Goal: Task Accomplishment & Management: Use online tool/utility

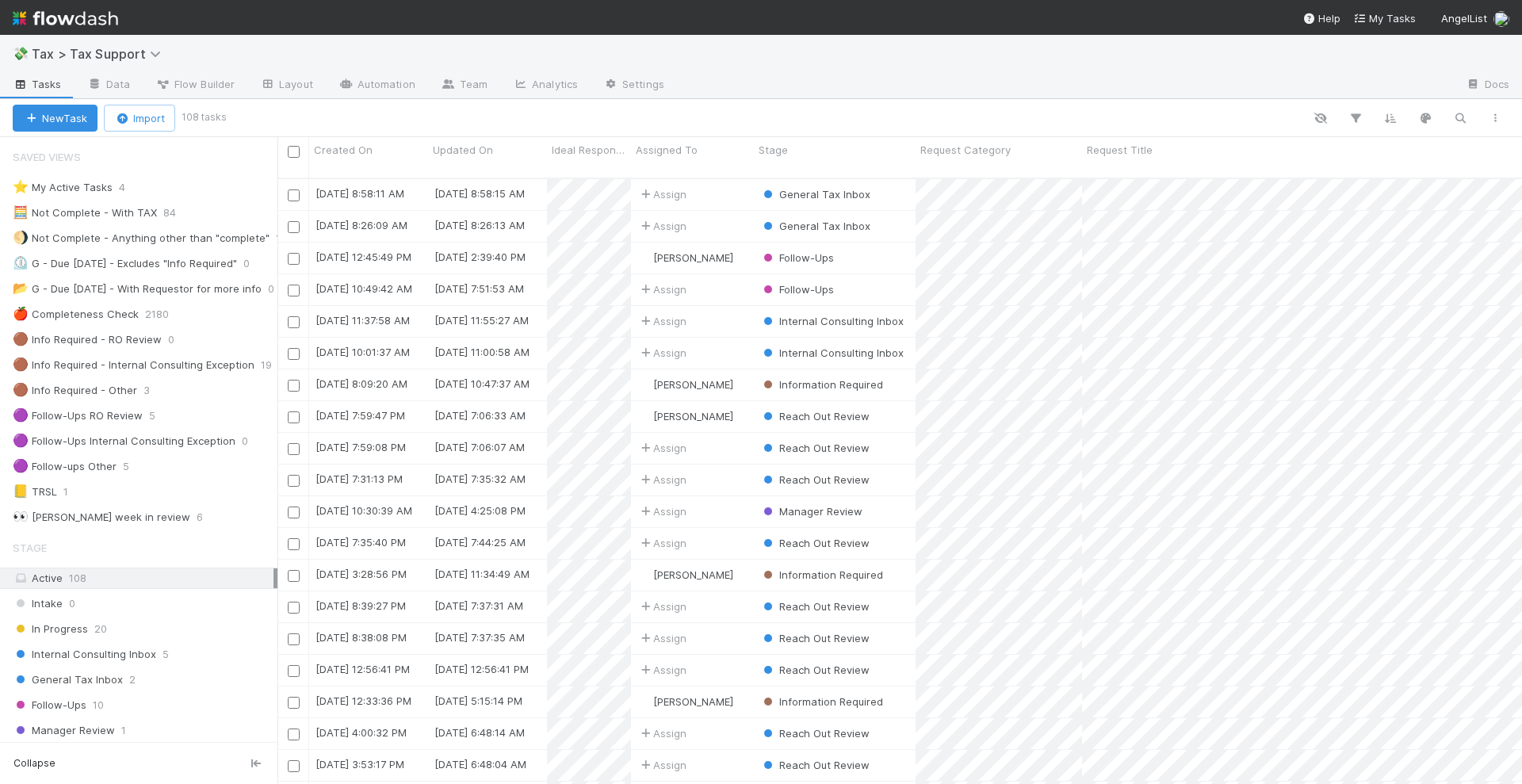
scroll to position [604, 1230]
click at [163, 624] on span "5" at bounding box center [166, 654] width 6 height 20
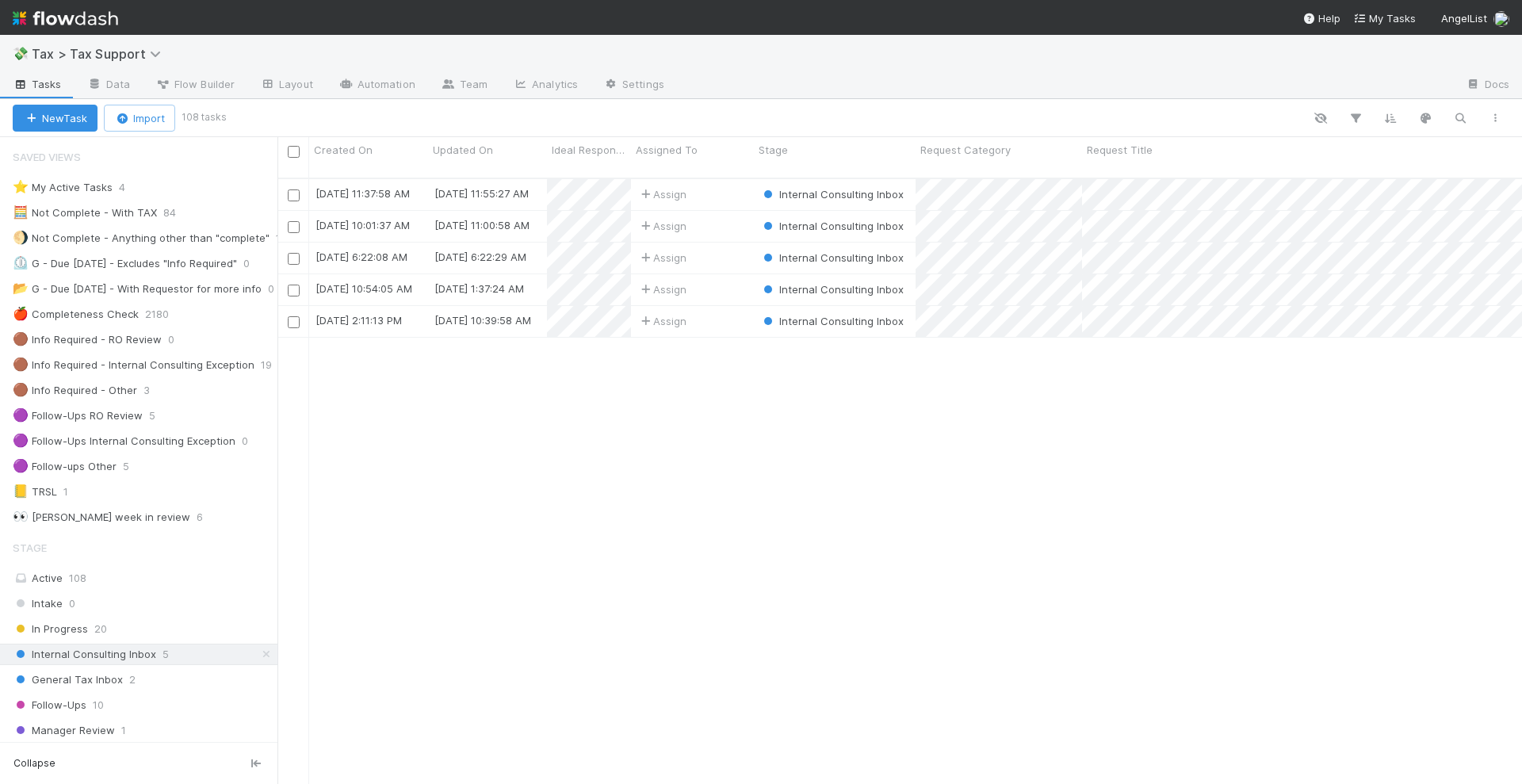
scroll to position [604, 1230]
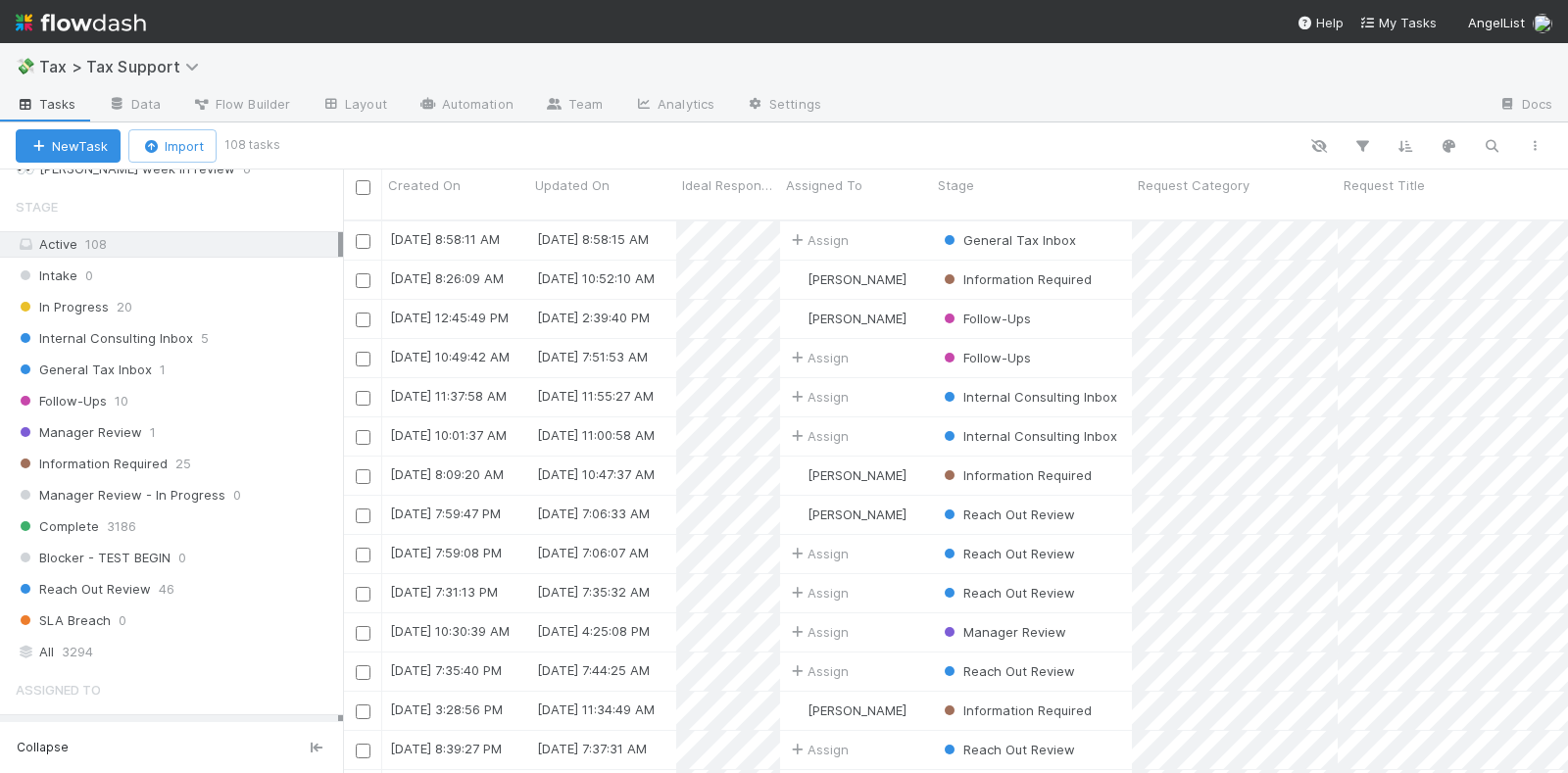
scroll to position [490, 0]
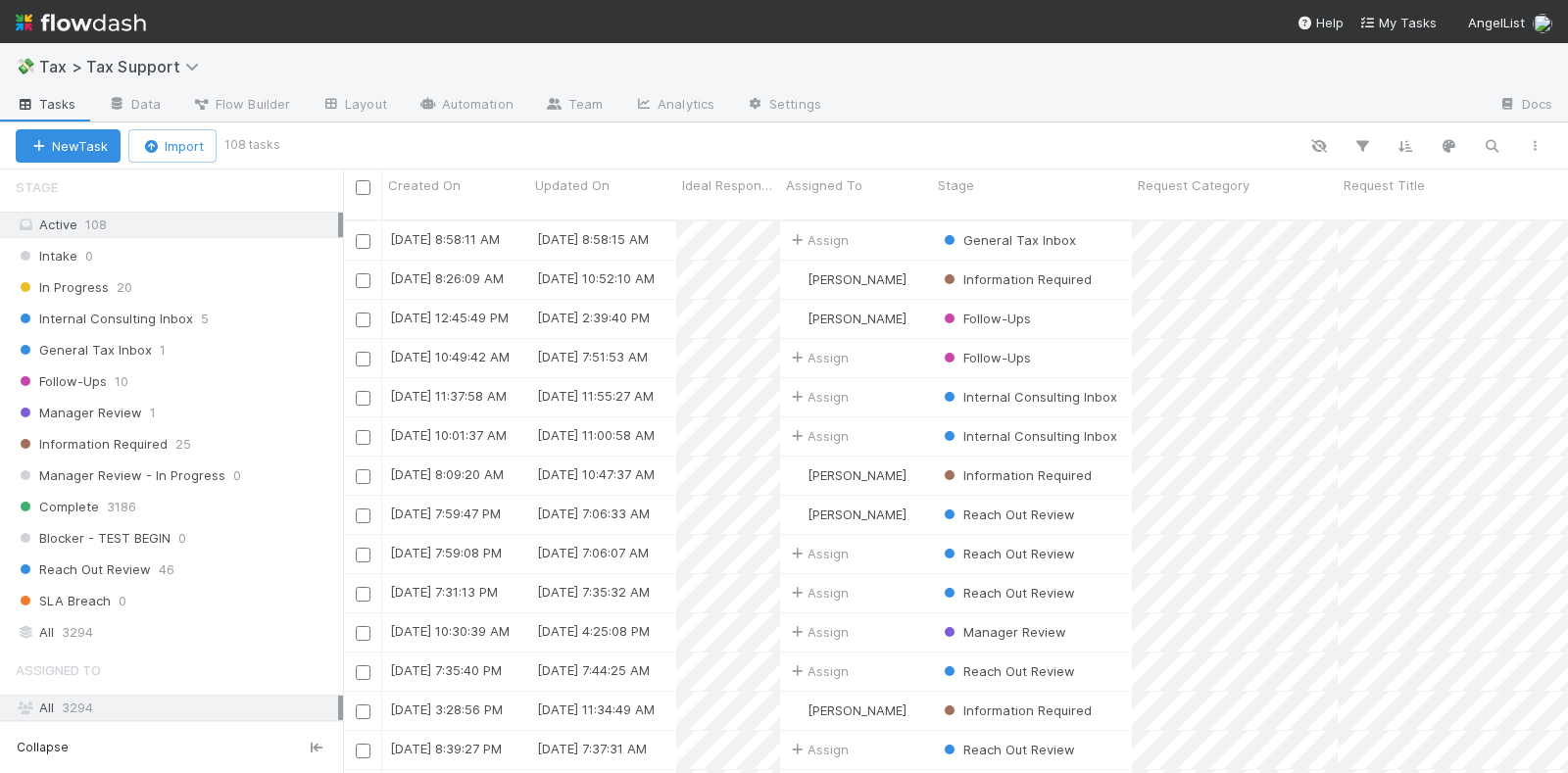
click at [125, 20] on img at bounding box center [81, 23] width 130 height 34
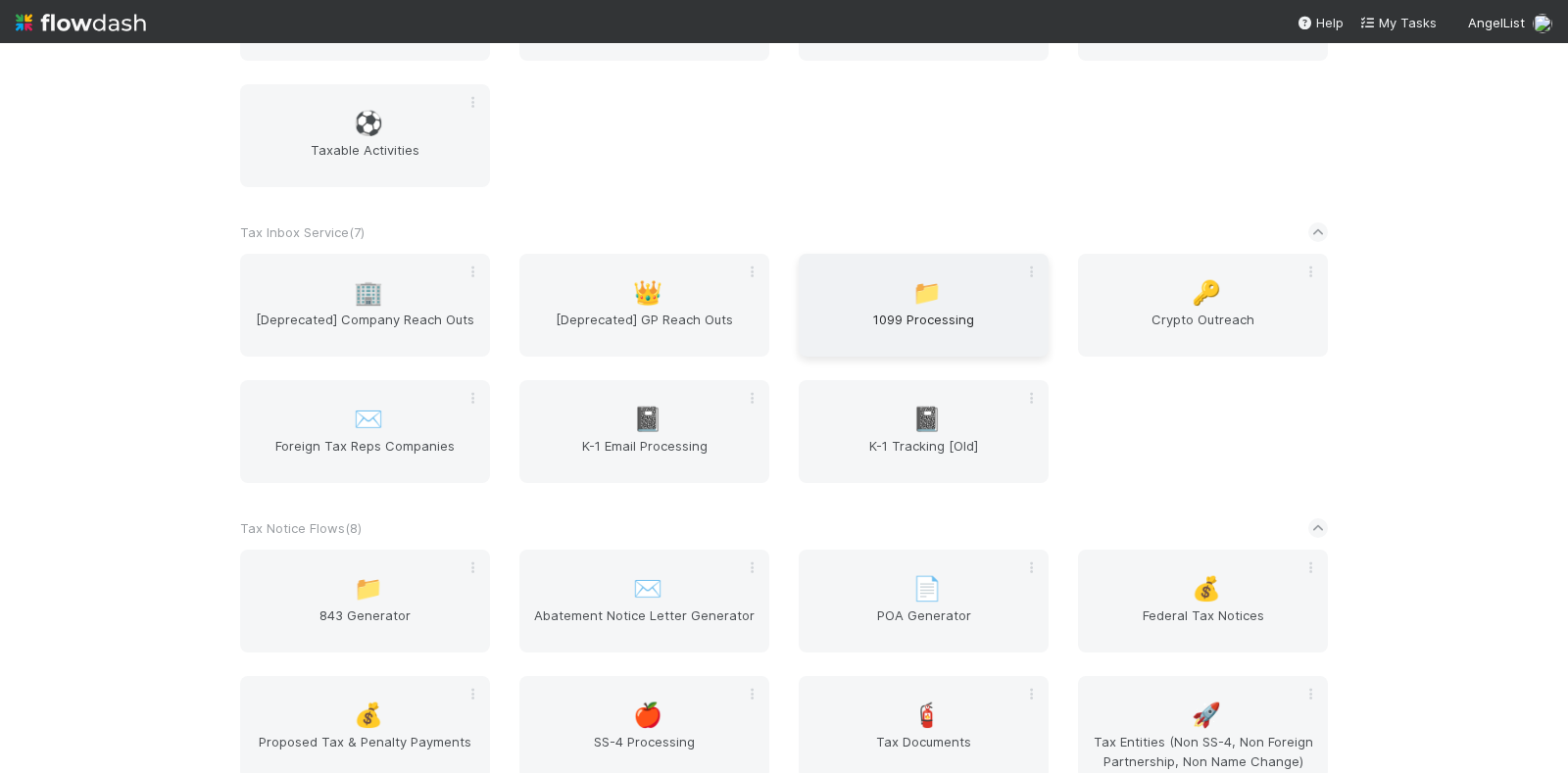
scroll to position [4889, 0]
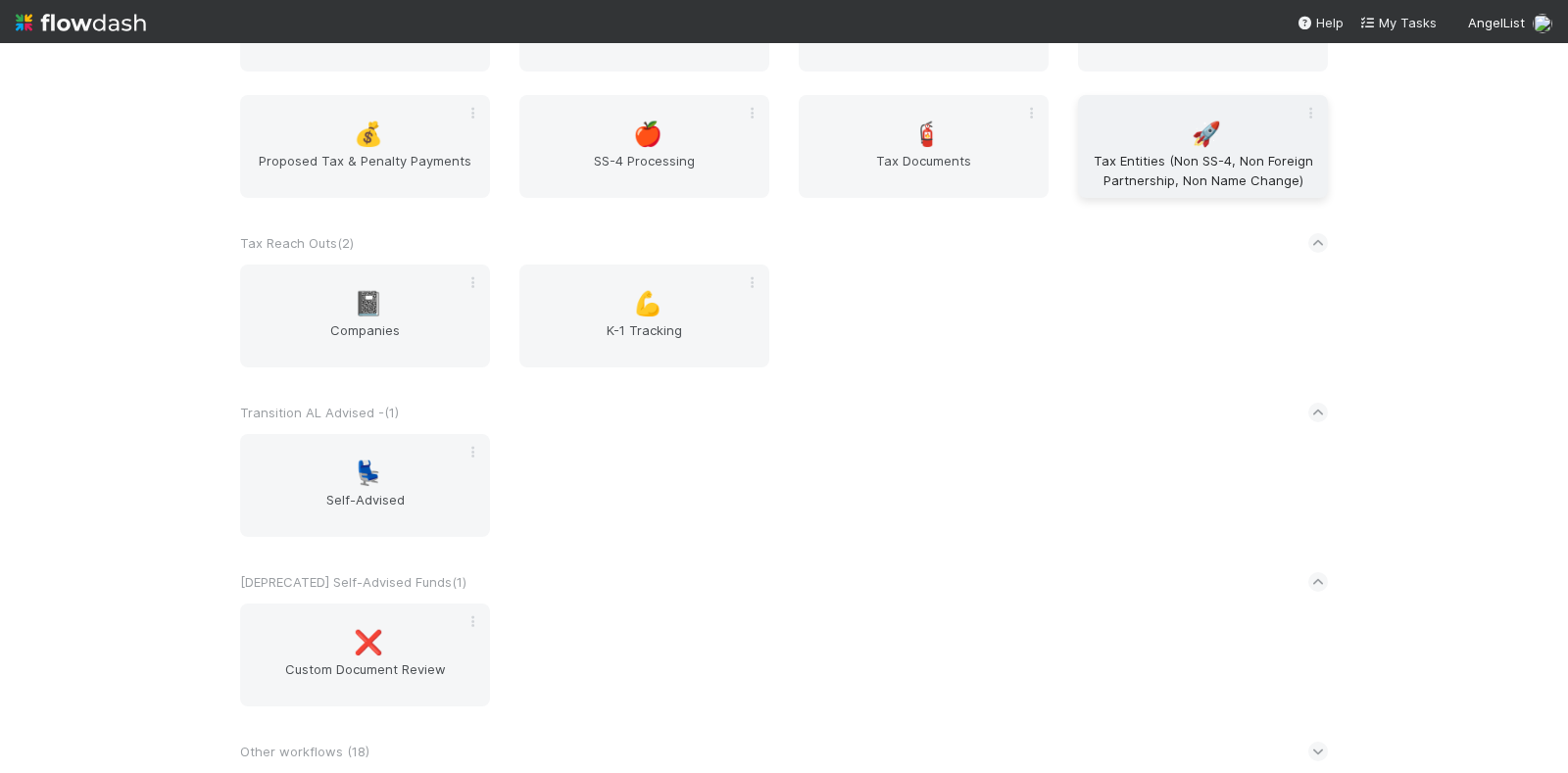
click at [1196, 159] on span "Tax Entities (Non SS-4, Non Foreign Partnership, Non Name Change)" at bounding box center [1203, 171] width 234 height 39
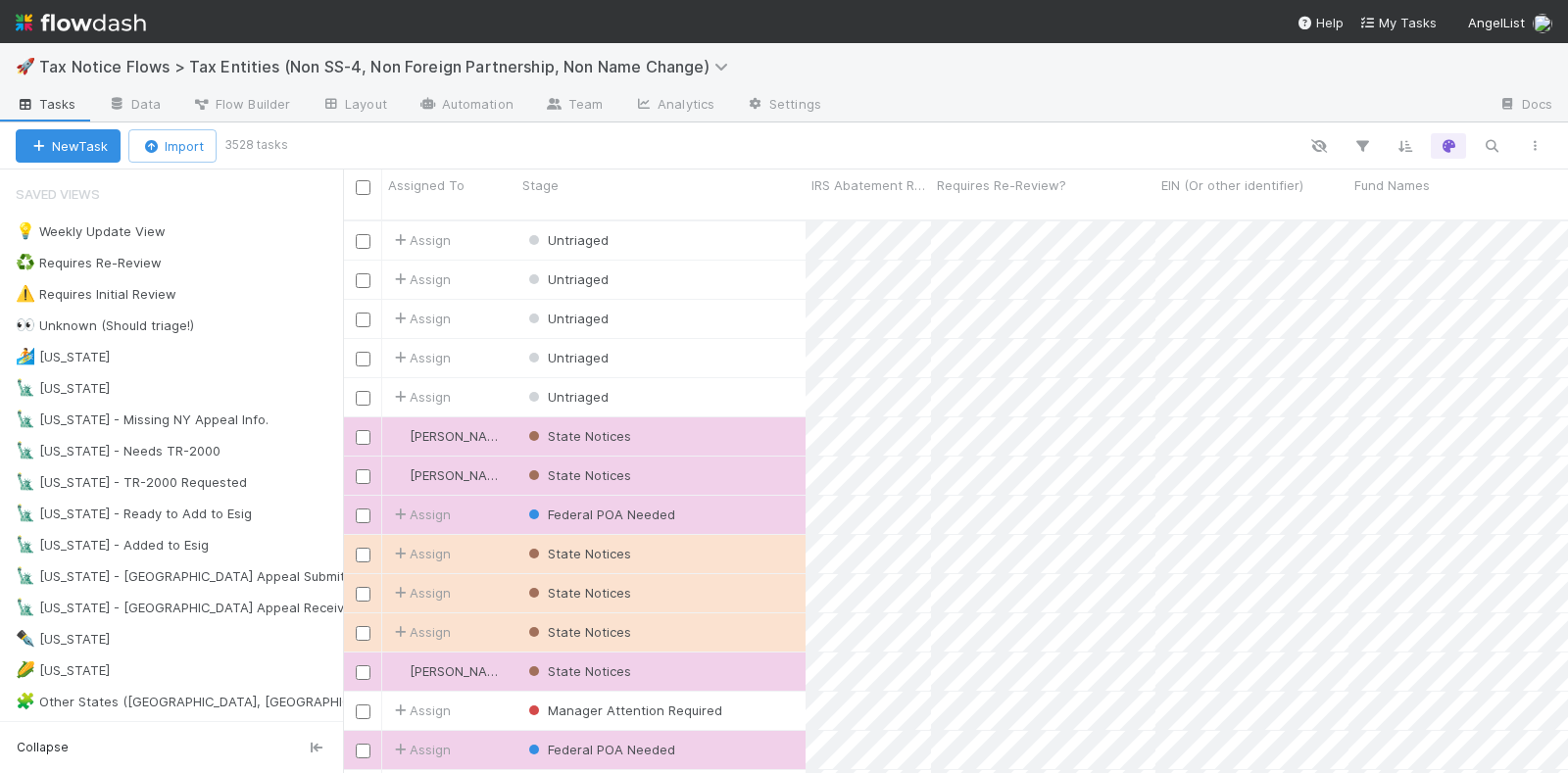
scroll to position [551, 1207]
click at [91, 26] on img at bounding box center [81, 23] width 130 height 34
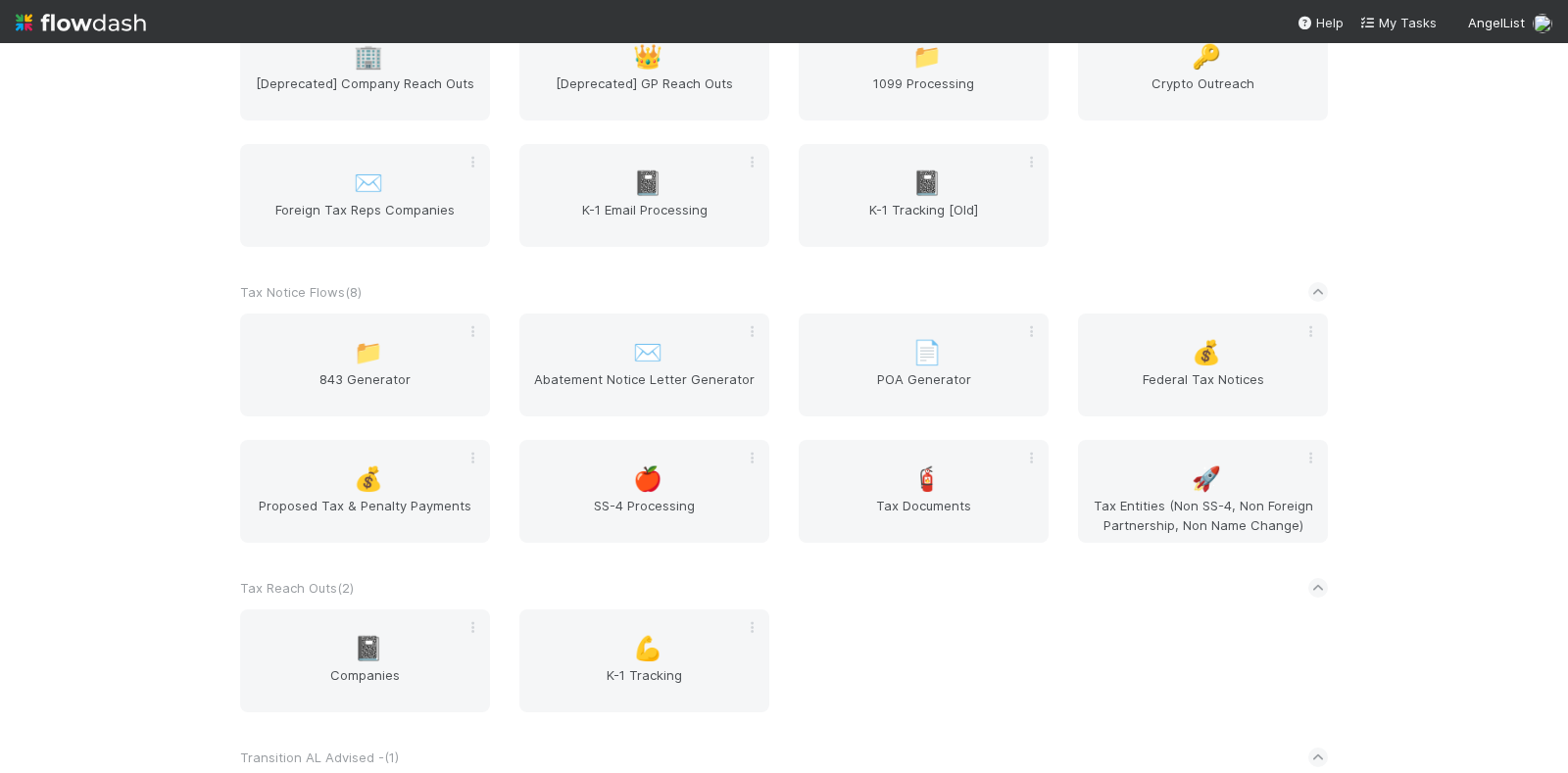
scroll to position [4778, 0]
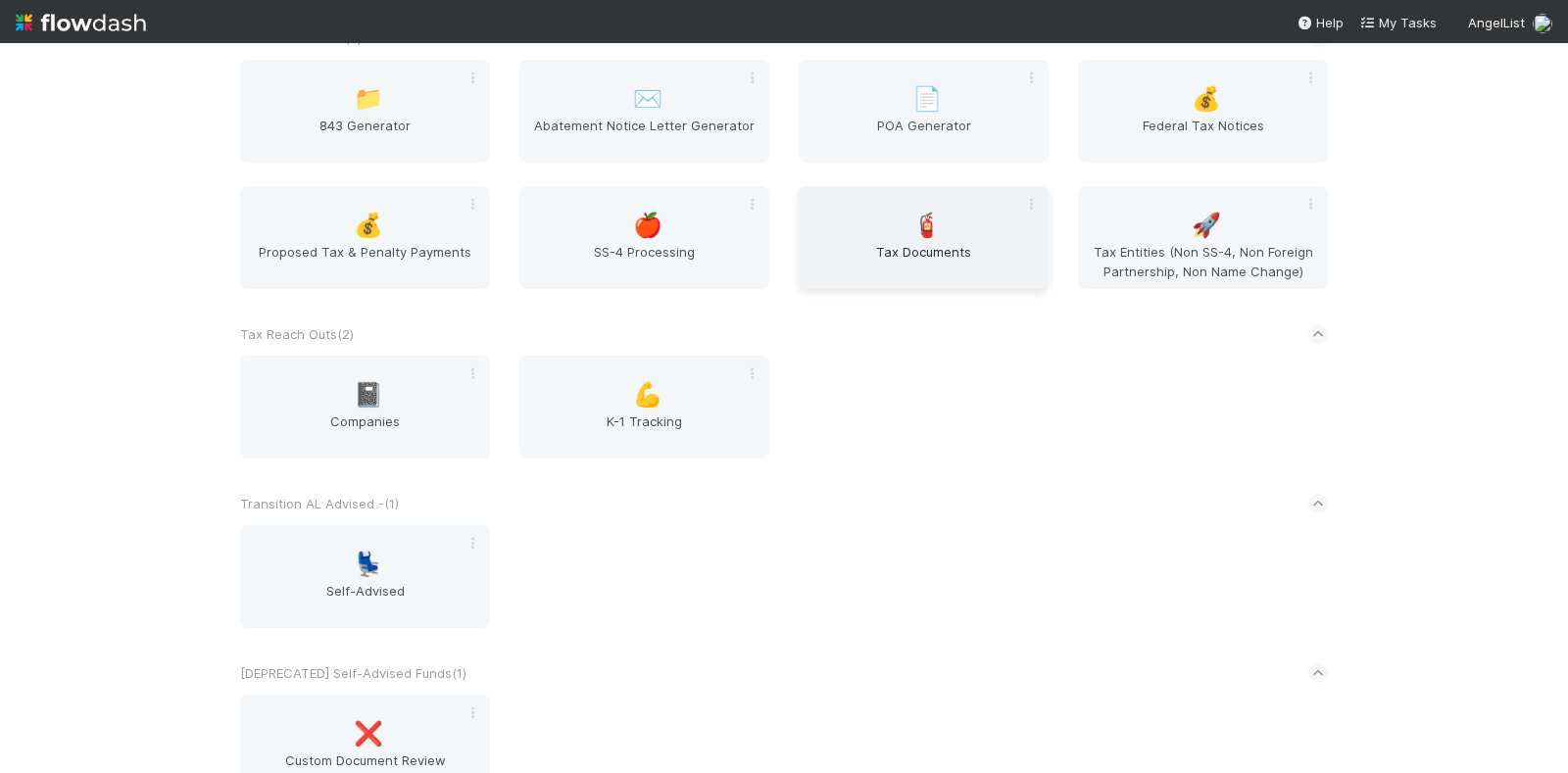
click at [863, 281] on span "Tax Documents" at bounding box center [923, 262] width 234 height 39
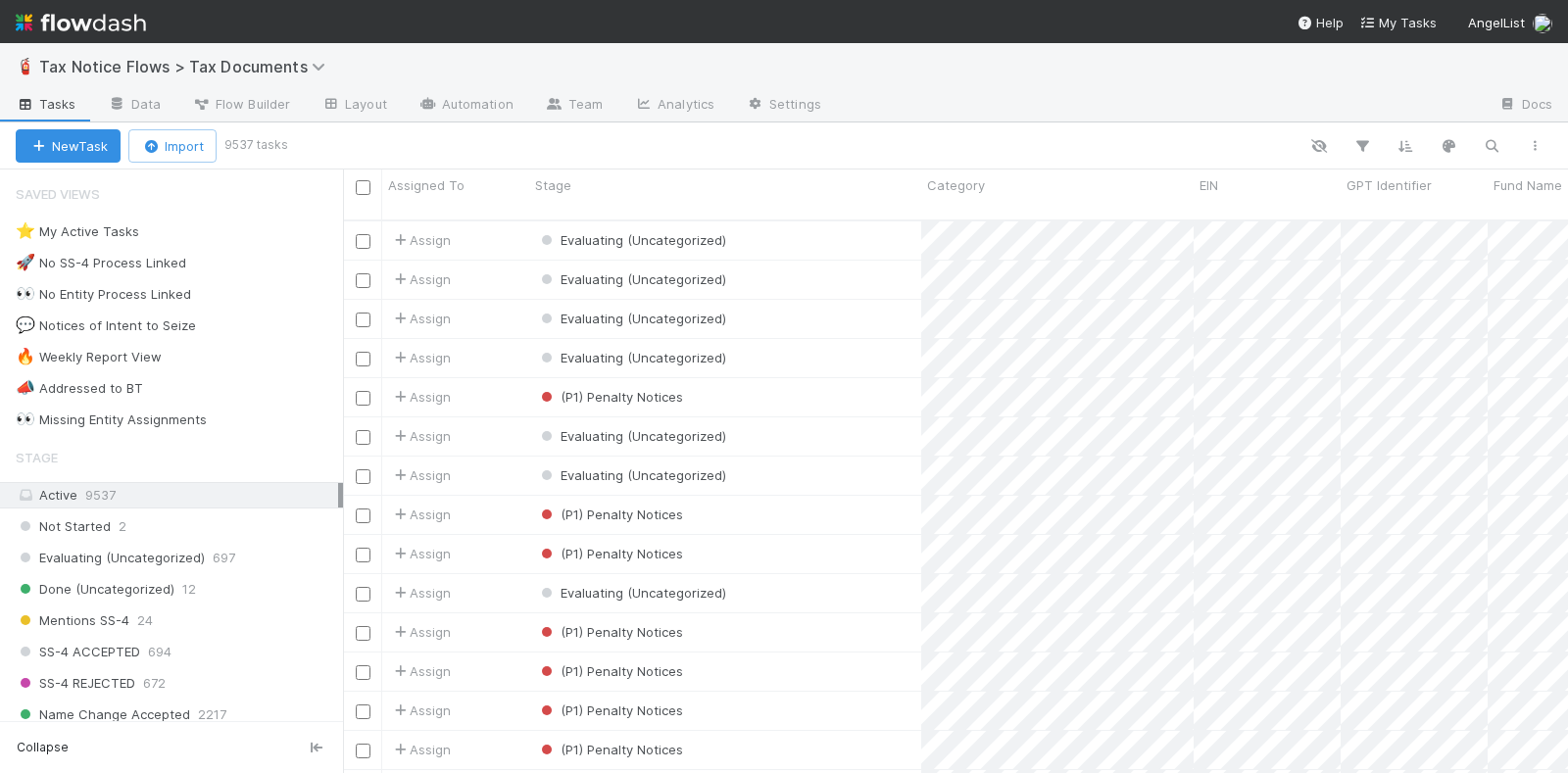
scroll to position [551, 1207]
click at [1351, 135] on button "button" at bounding box center [1363, 146] width 36 height 26
click at [1039, 211] on button "Add Filter" at bounding box center [1062, 205] width 588 height 29
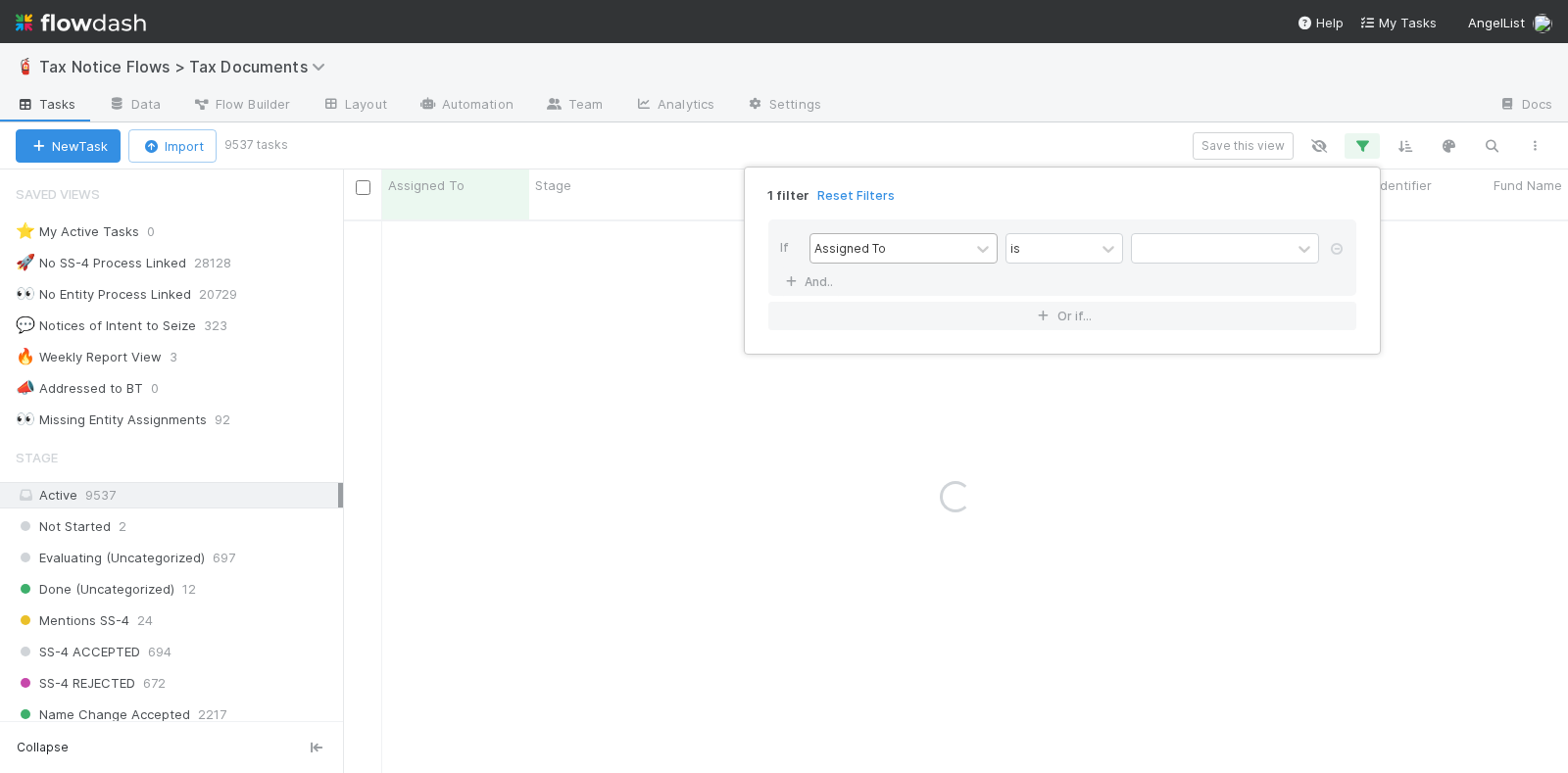
click at [869, 260] on div "Assigned To" at bounding box center [890, 248] width 159 height 29
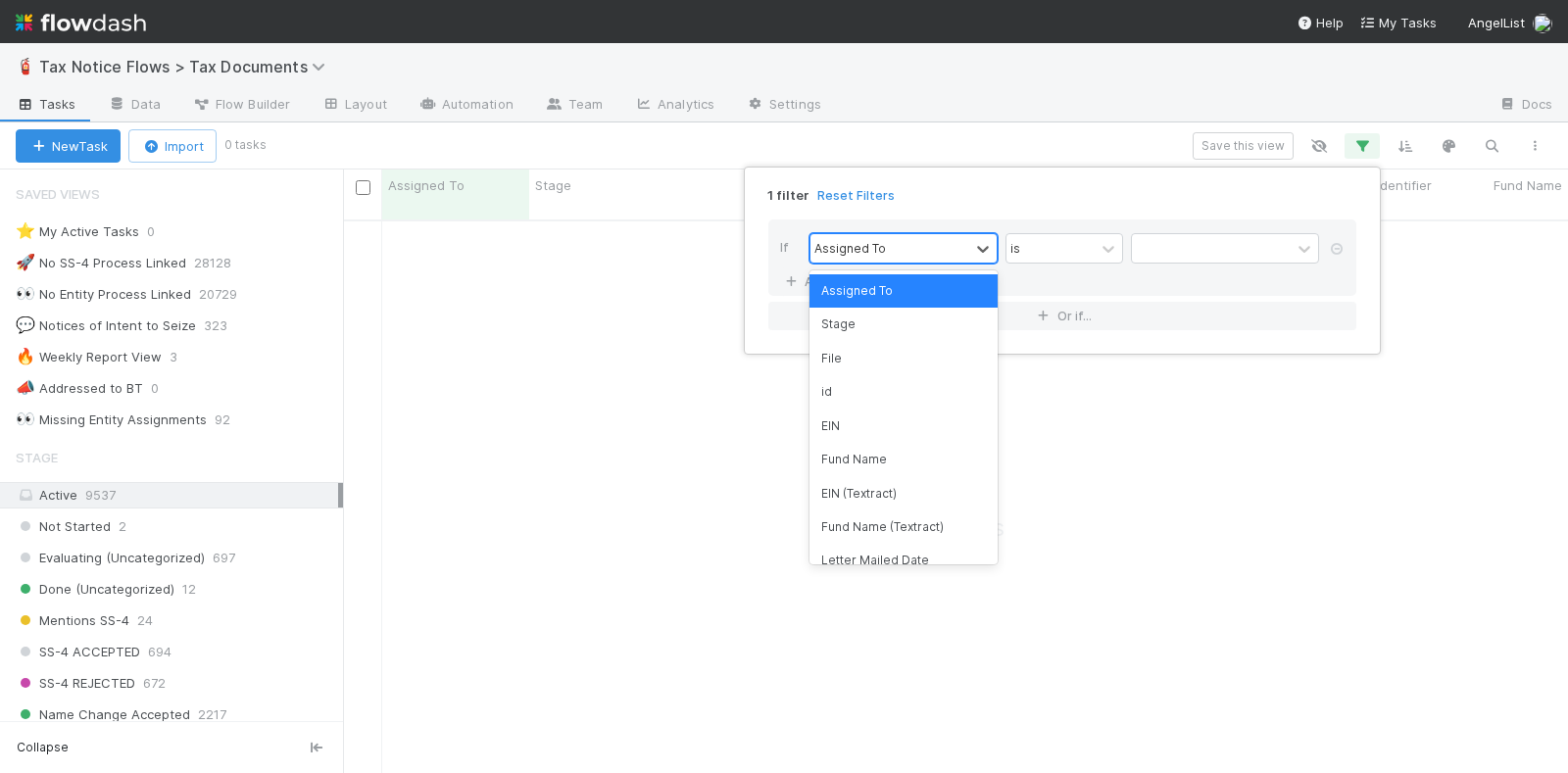
scroll to position [532, 1188]
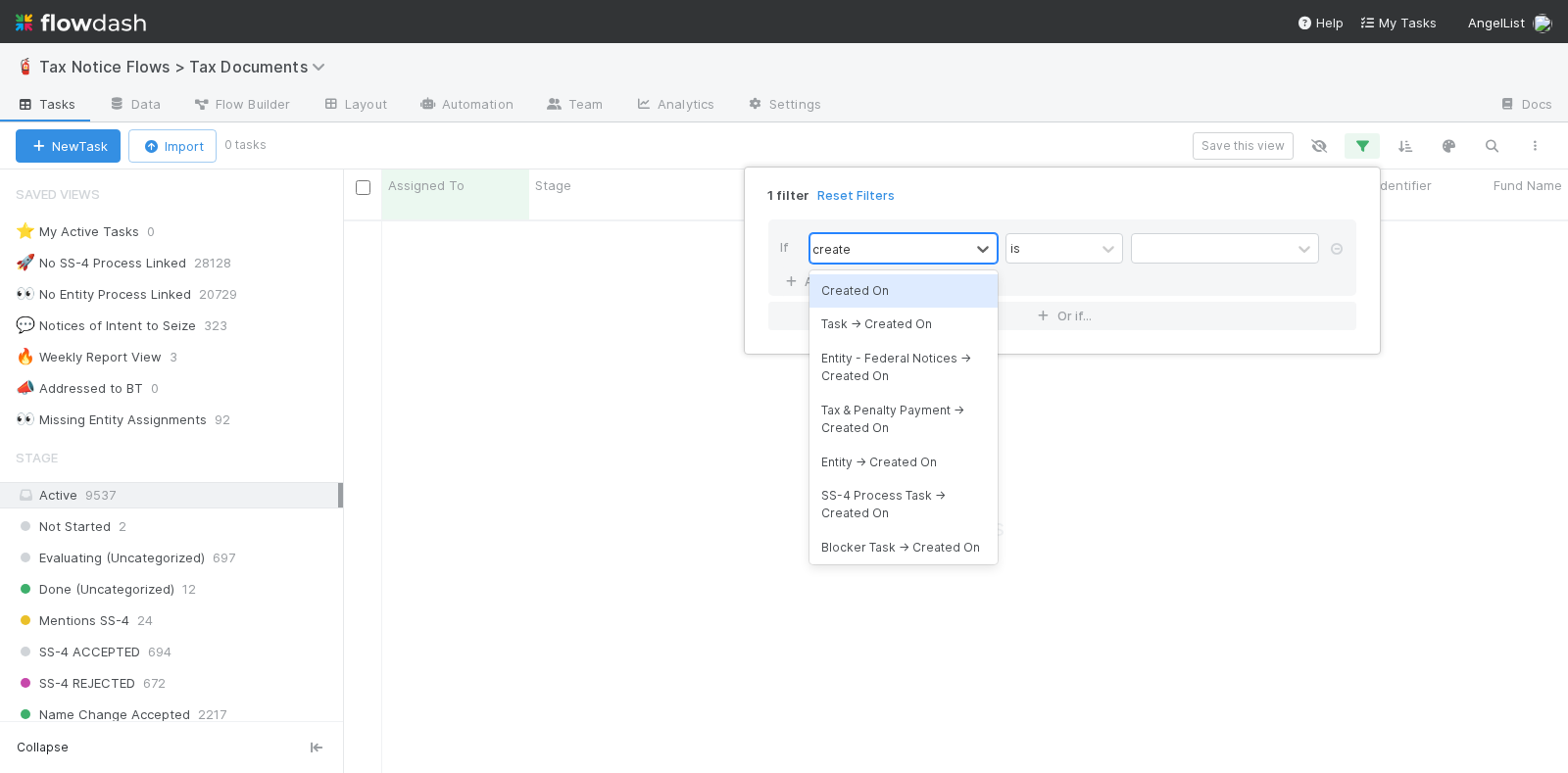
type input "created"
click at [876, 287] on div "Created On" at bounding box center [903, 291] width 189 height 34
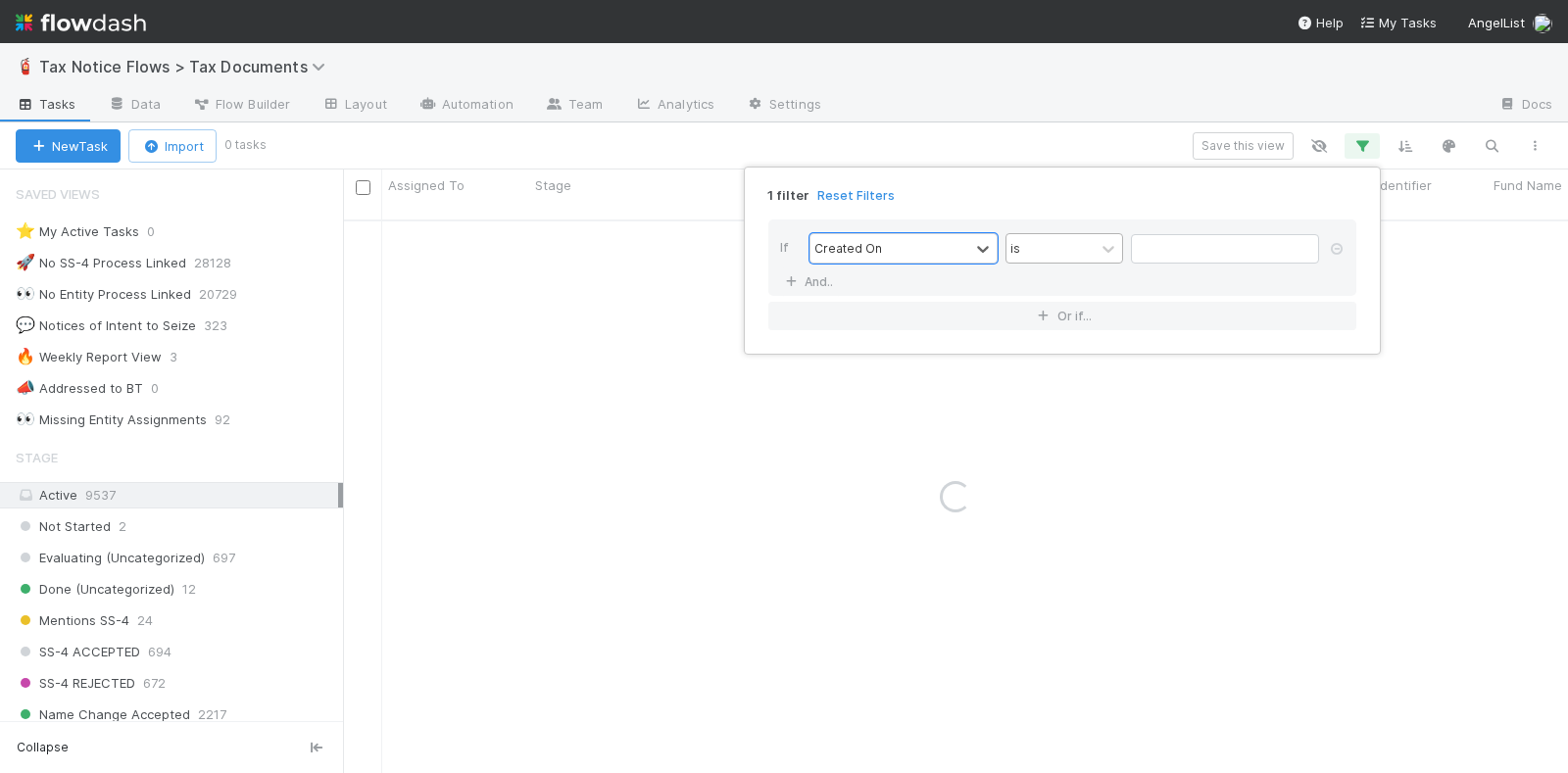
click at [1047, 235] on div "is" at bounding box center [1051, 248] width 88 height 29
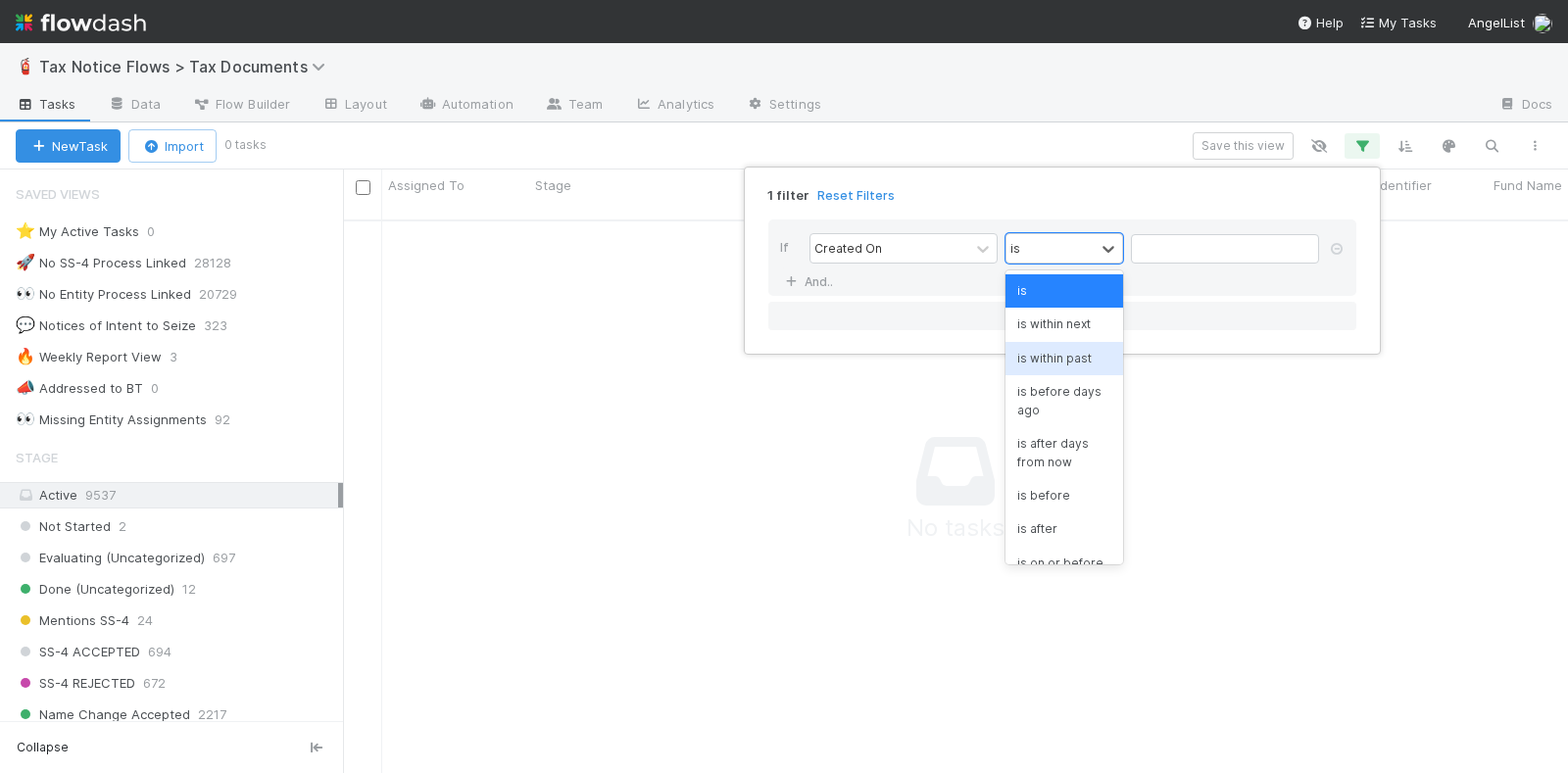
click at [1058, 354] on div "is within past" at bounding box center [1064, 358] width 118 height 34
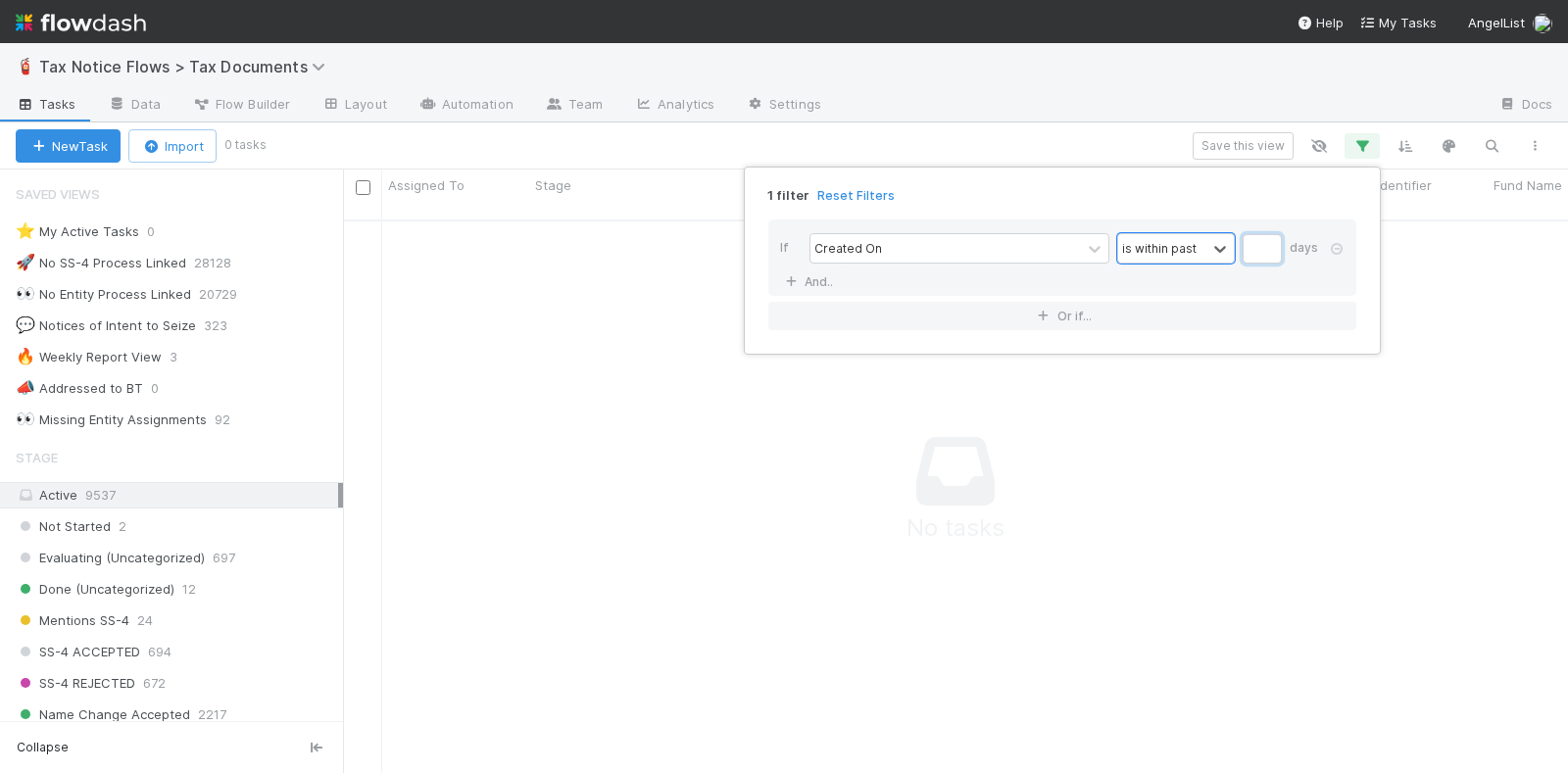
click at [1252, 243] on input "text" at bounding box center [1263, 249] width 39 height 30
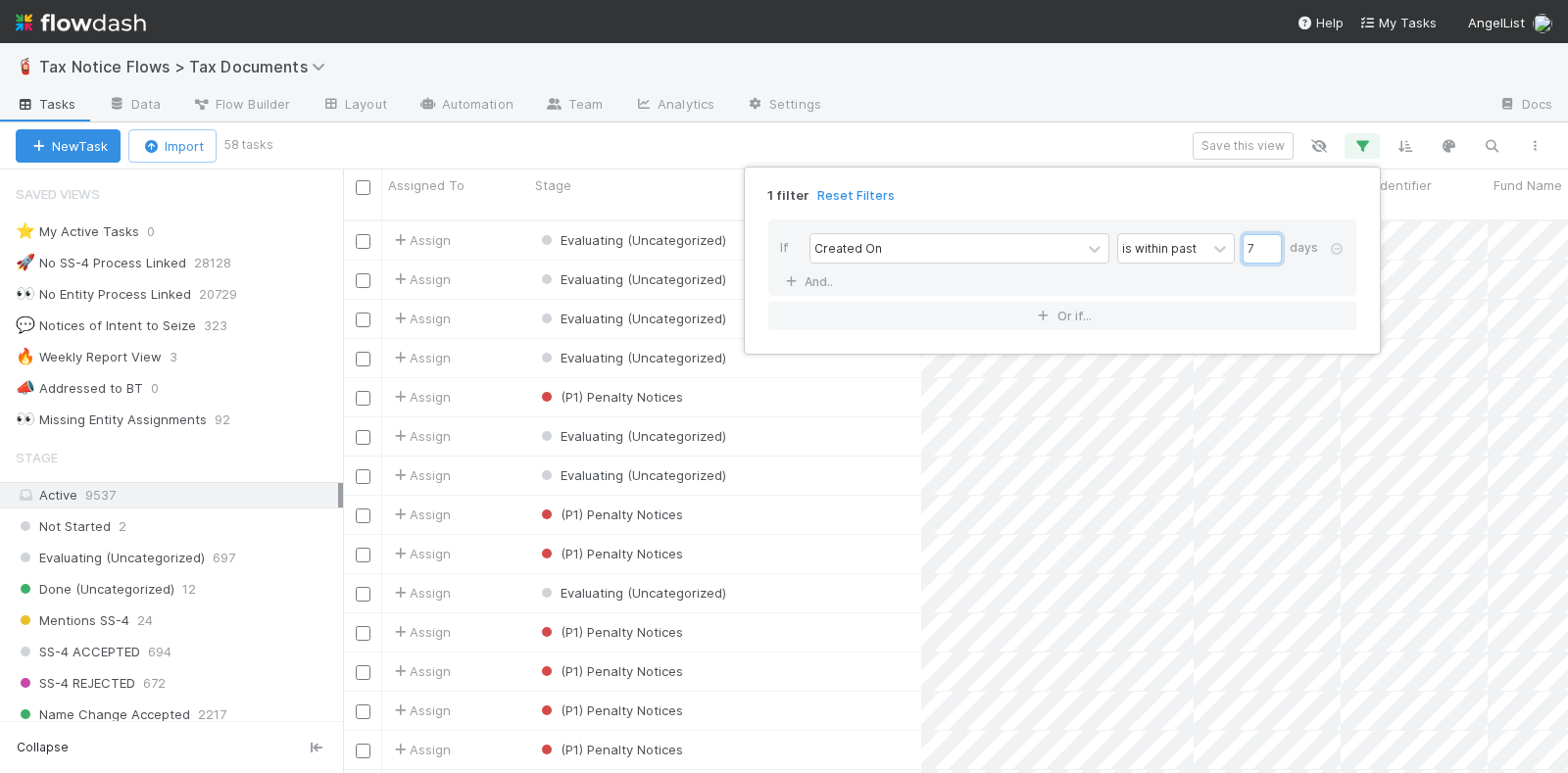
scroll to position [551, 1207]
type input "7"
click at [1123, 138] on div "1 filter Reset Filters If Created On is within past 7 days And.. Or if..." at bounding box center [784, 386] width 1568 height 773
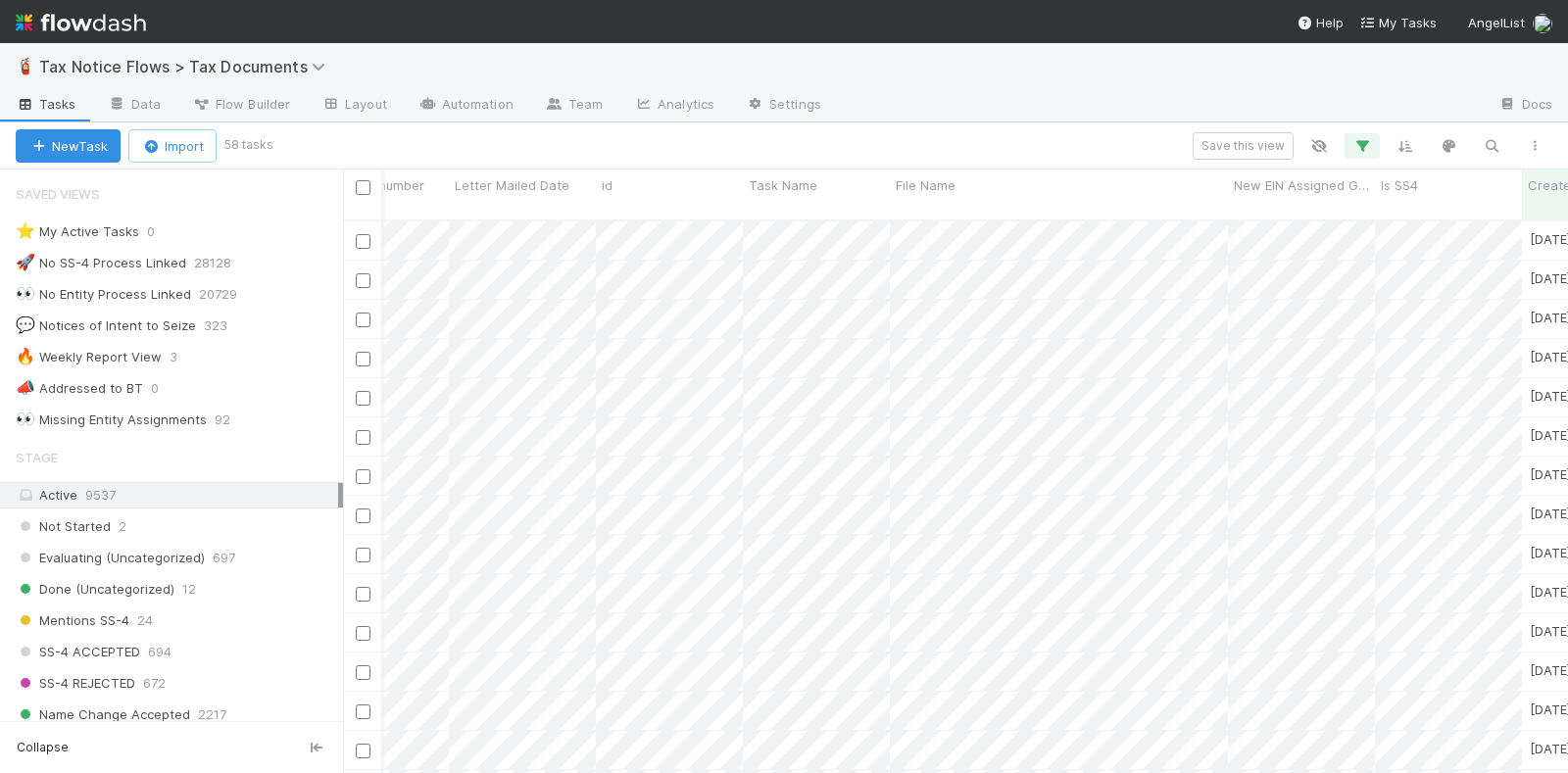
scroll to position [0, 0]
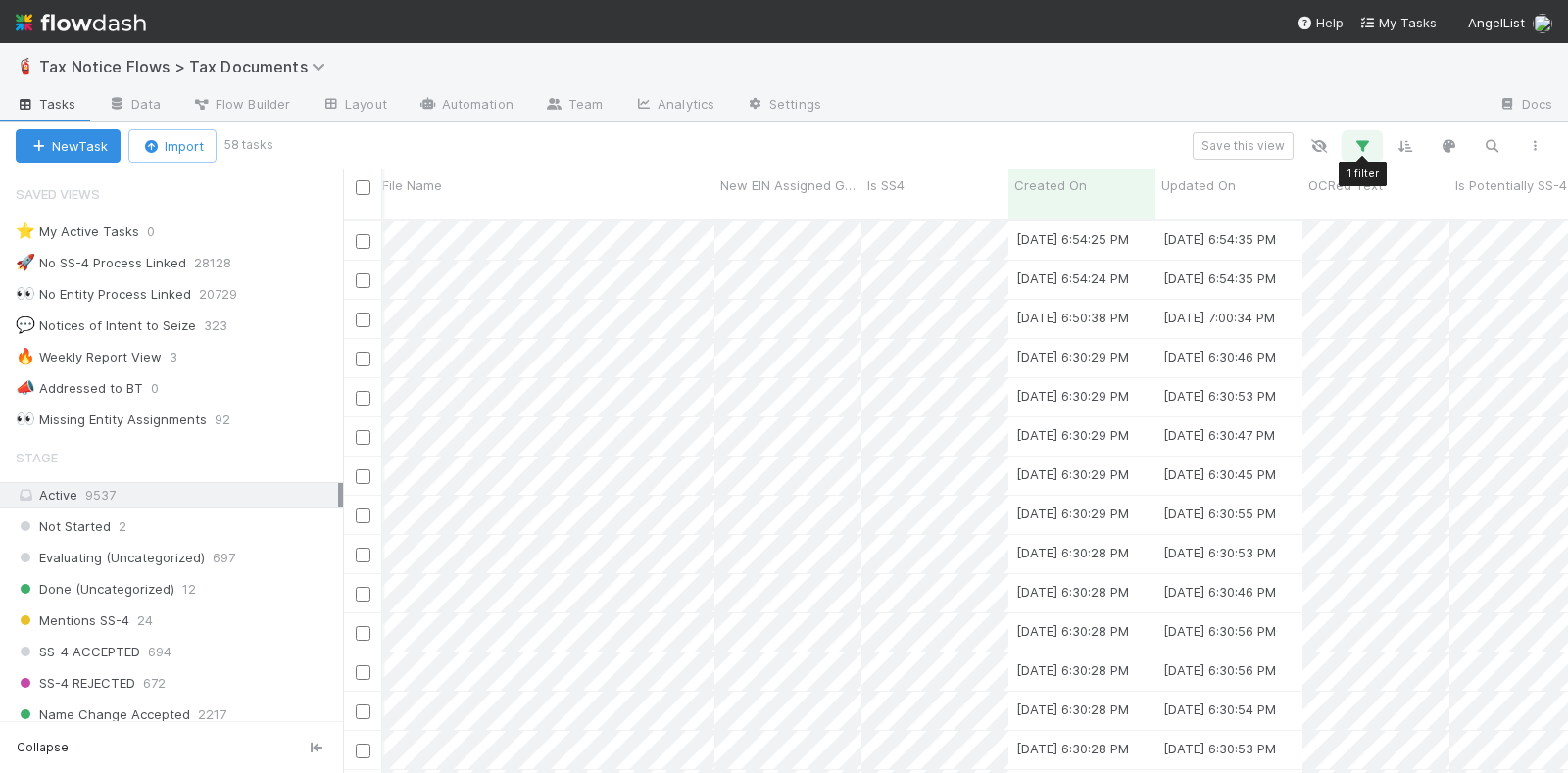
click at [1365, 140] on icon "button" at bounding box center [1363, 146] width 20 height 18
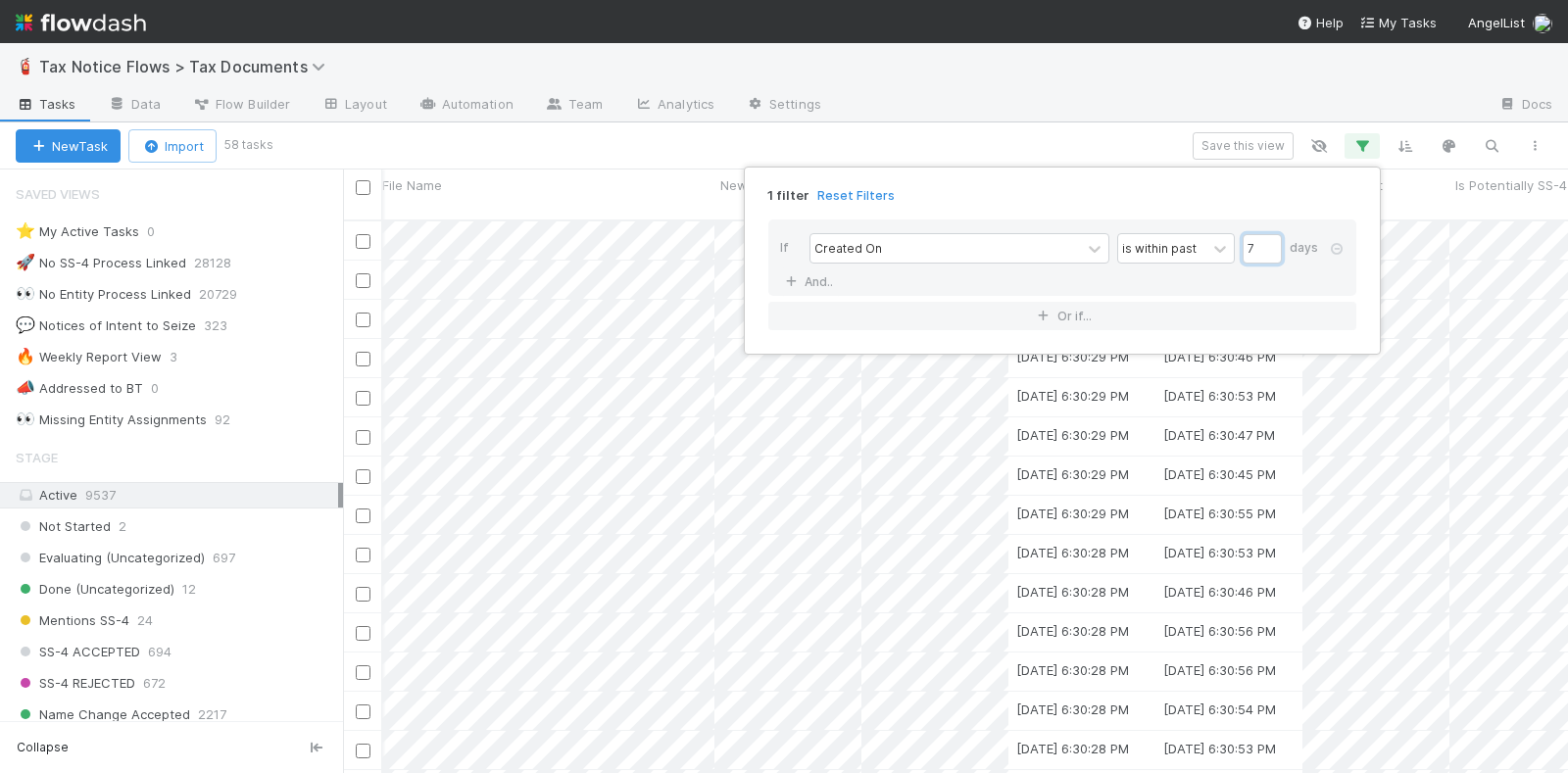
click at [1259, 235] on input "7" at bounding box center [1263, 249] width 39 height 30
type input "14"
click at [1033, 129] on div "1 filter Reset Filters If Created On is within past 14 days And.. Or if..." at bounding box center [784, 386] width 1568 height 773
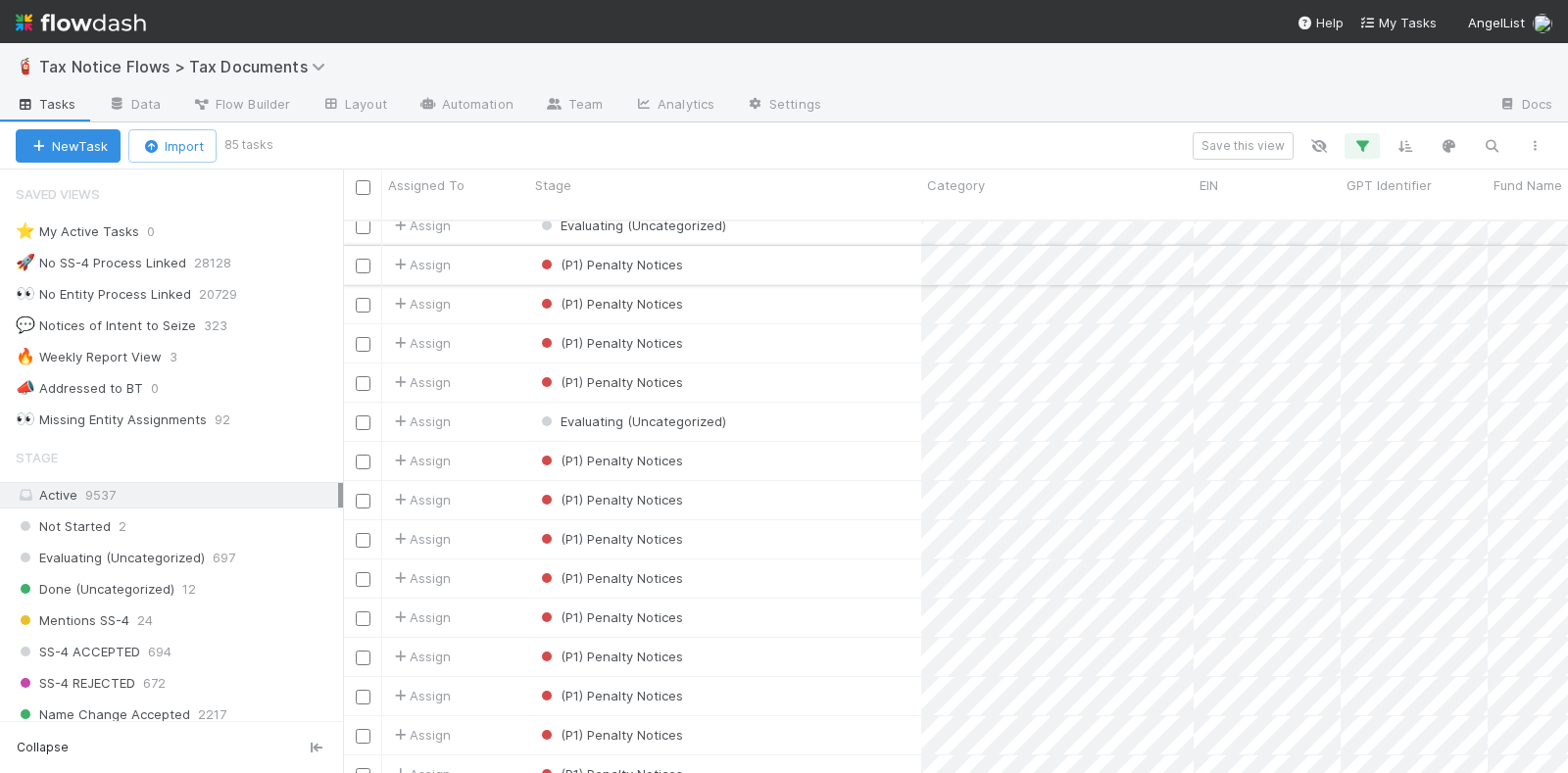
click at [798, 254] on div "(P1) Penalty Notices" at bounding box center [725, 265] width 392 height 39
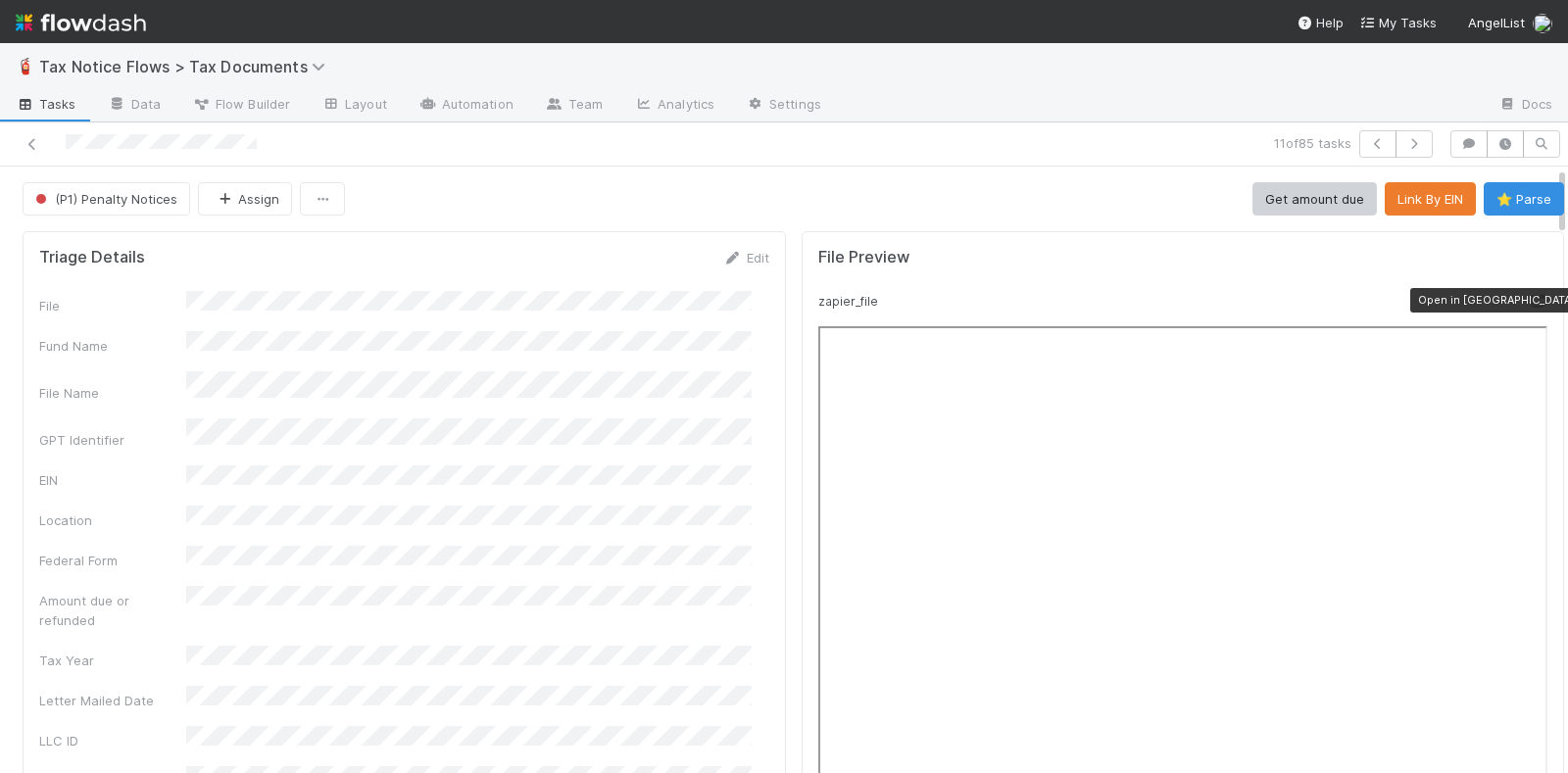
click at [1529, 298] on icon at bounding box center [1538, 301] width 20 height 13
click at [39, 141] on icon at bounding box center [33, 144] width 20 height 13
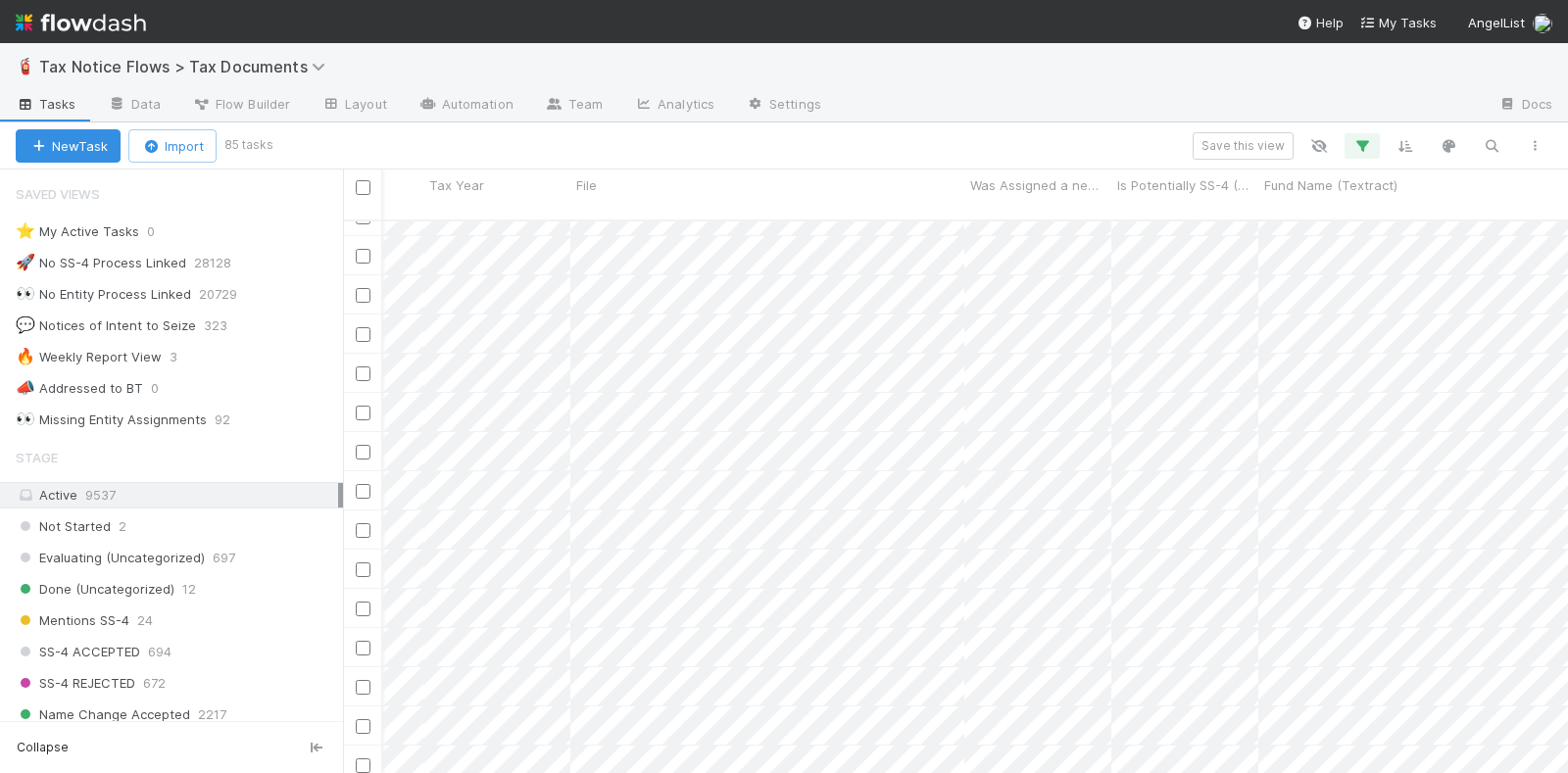
scroll to position [0, 2019]
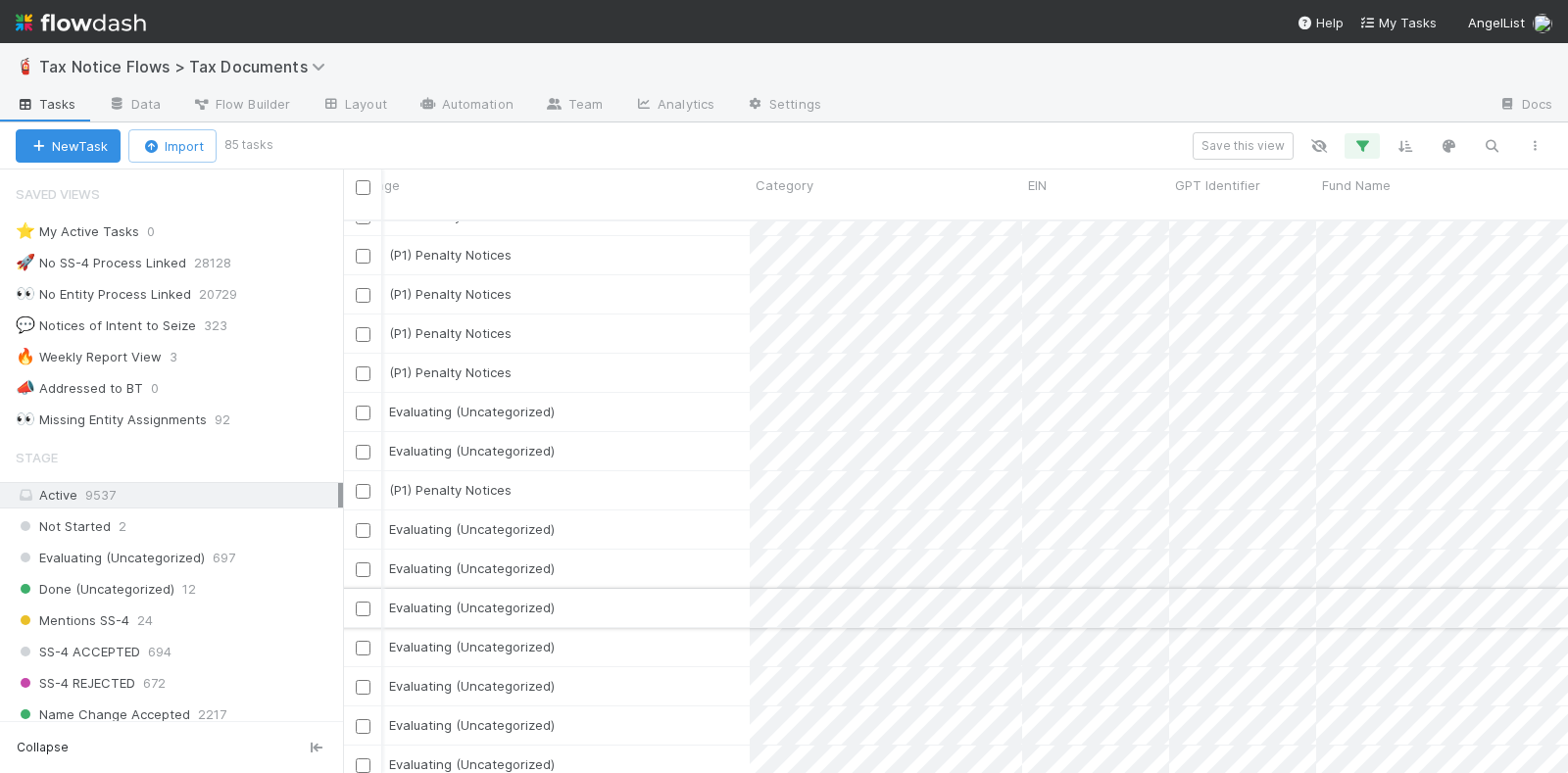
click at [726, 589] on div "Evaluating (Uncategorized)" at bounding box center [553, 608] width 392 height 39
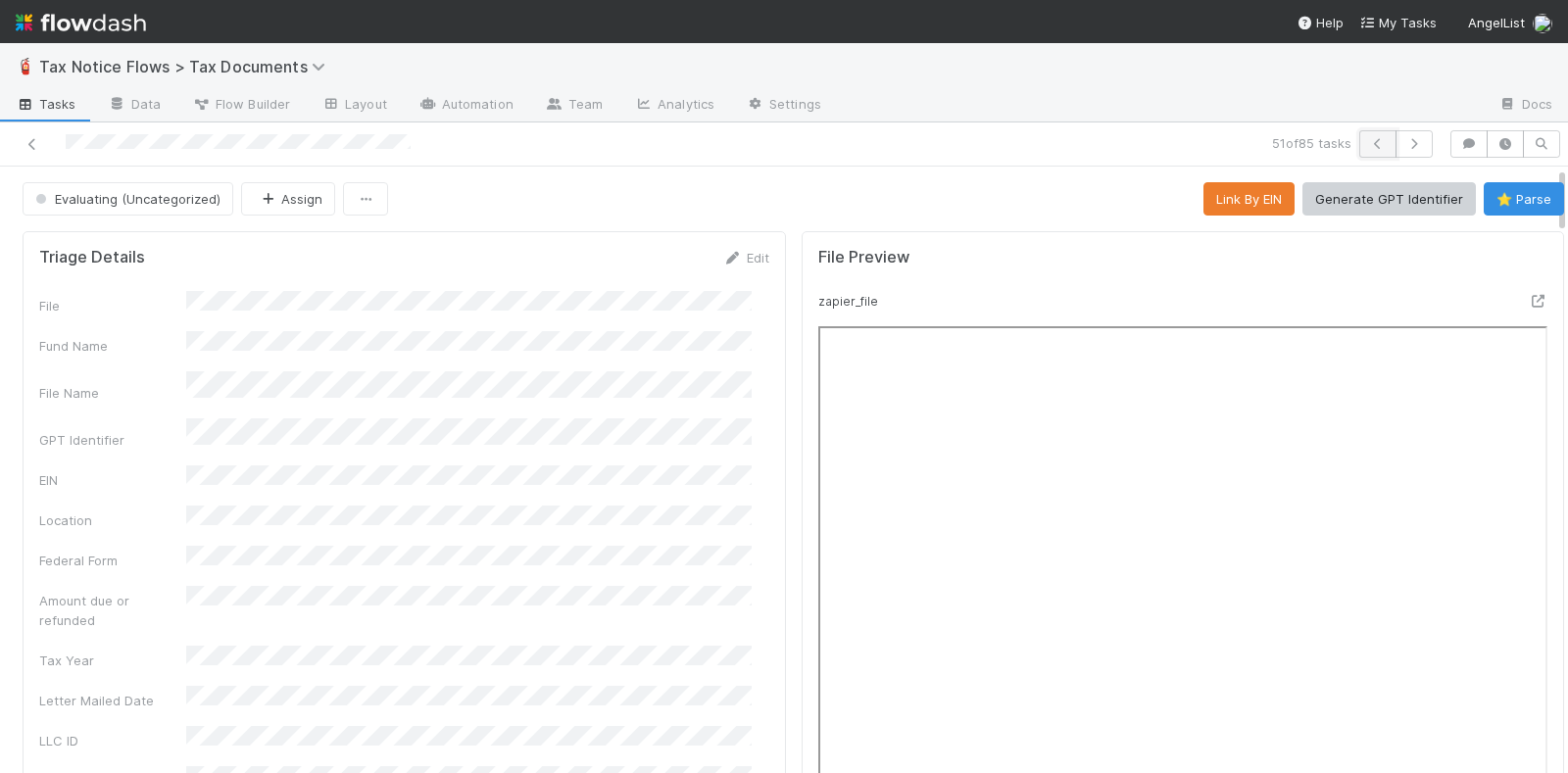
click at [1369, 138] on icon "button" at bounding box center [1378, 144] width 20 height 12
click at [1529, 295] on icon at bounding box center [1538, 301] width 20 height 13
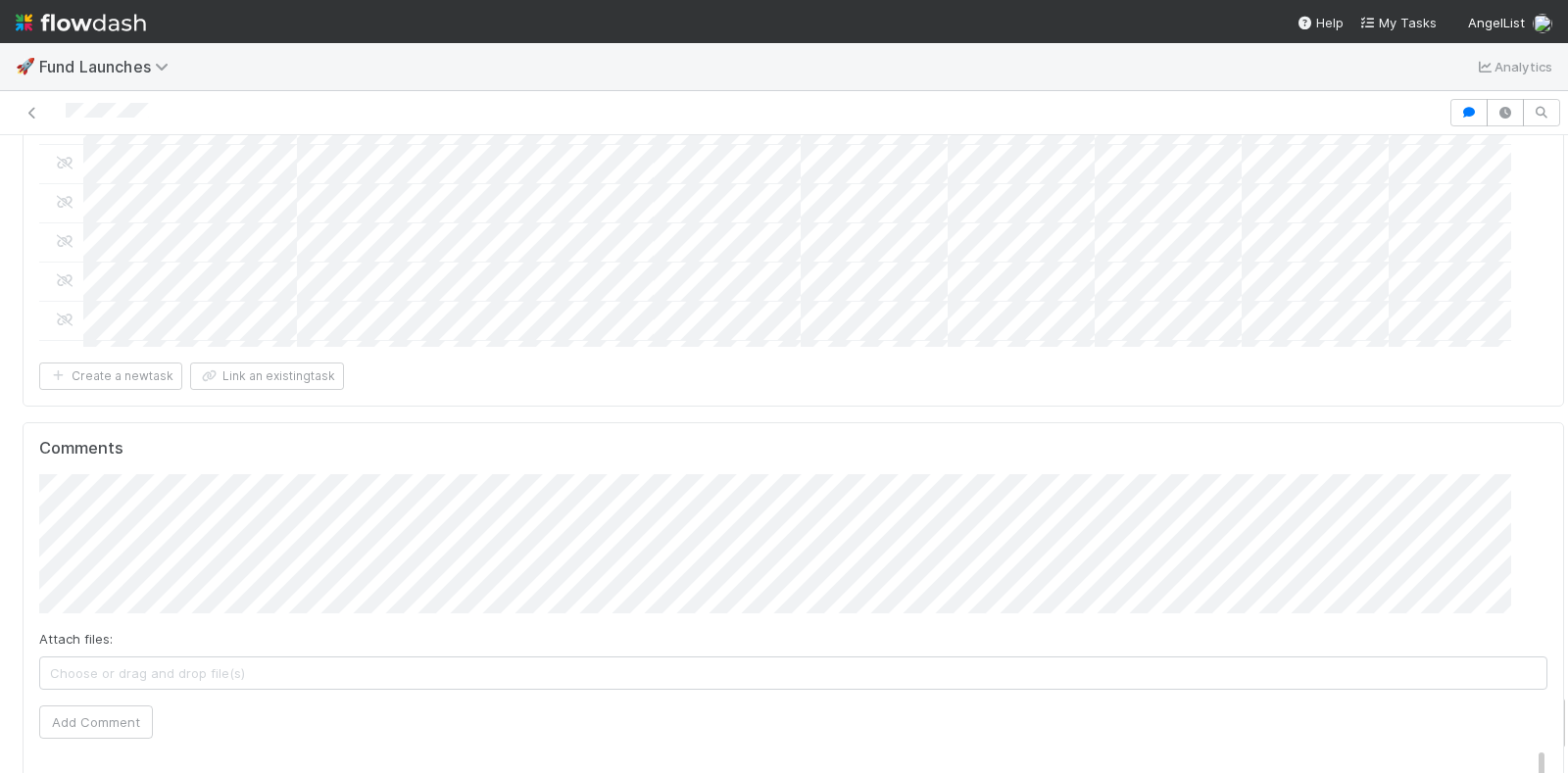
scroll to position [5881, 0]
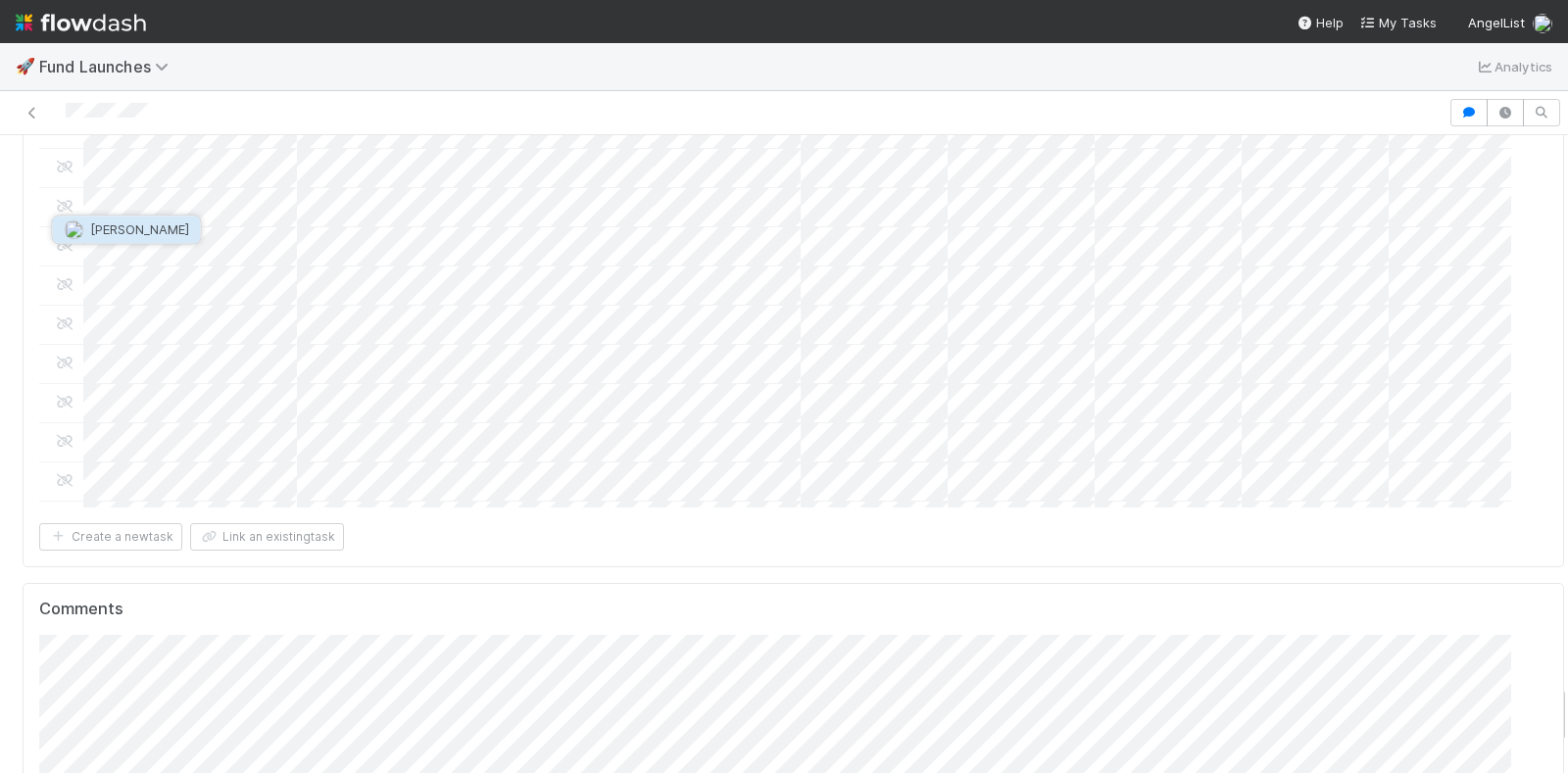
click at [103, 221] on span "[PERSON_NAME]" at bounding box center [139, 229] width 99 height 16
click at [210, 260] on span "[PERSON_NAME]" at bounding box center [244, 258] width 99 height 16
click at [335, 279] on span "[PERSON_NAME]" at bounding box center [356, 277] width 99 height 16
click at [807, 271] on button "[PERSON_NAME]" at bounding box center [785, 285] width 148 height 28
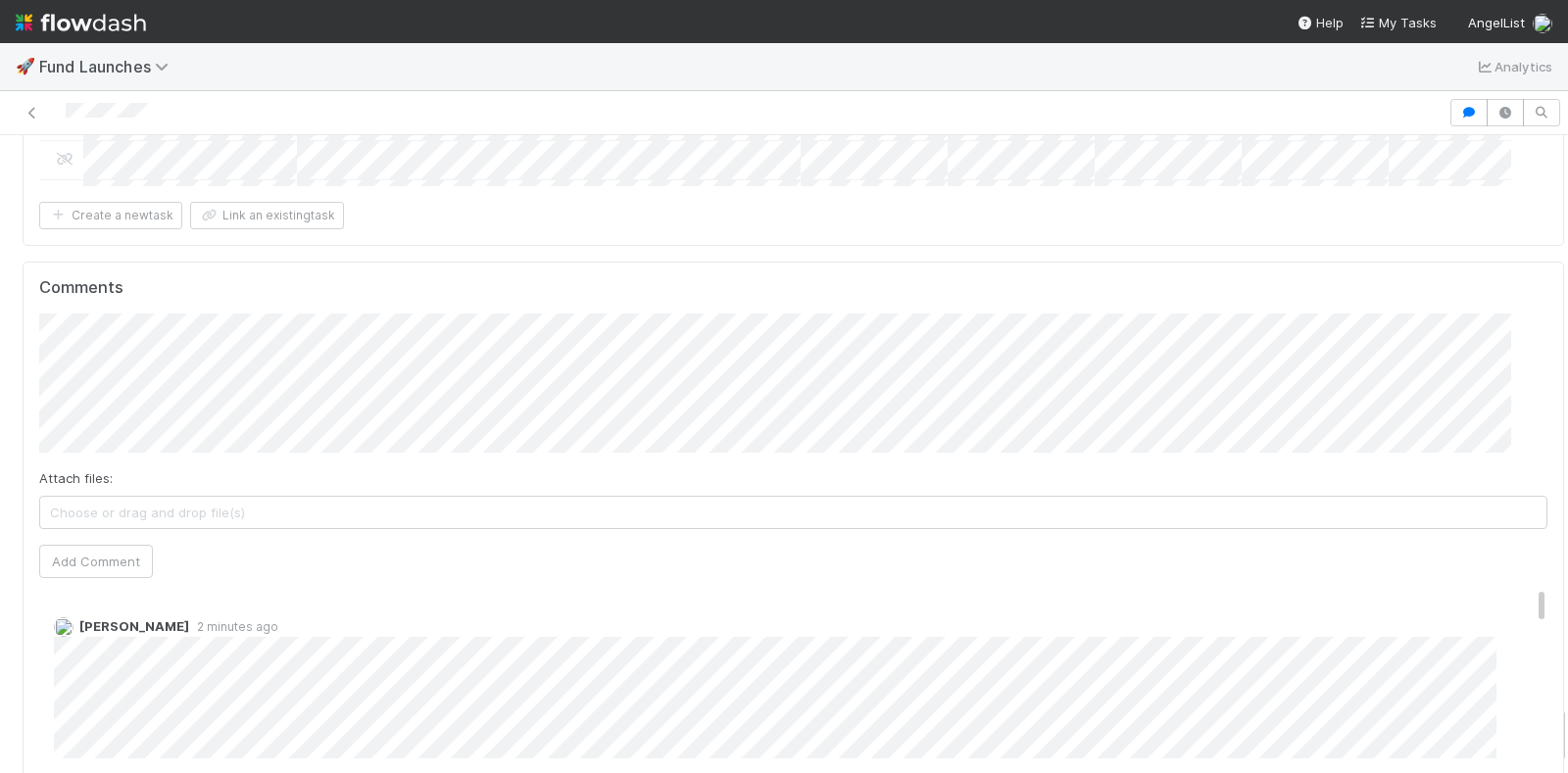
scroll to position [5835, 0]
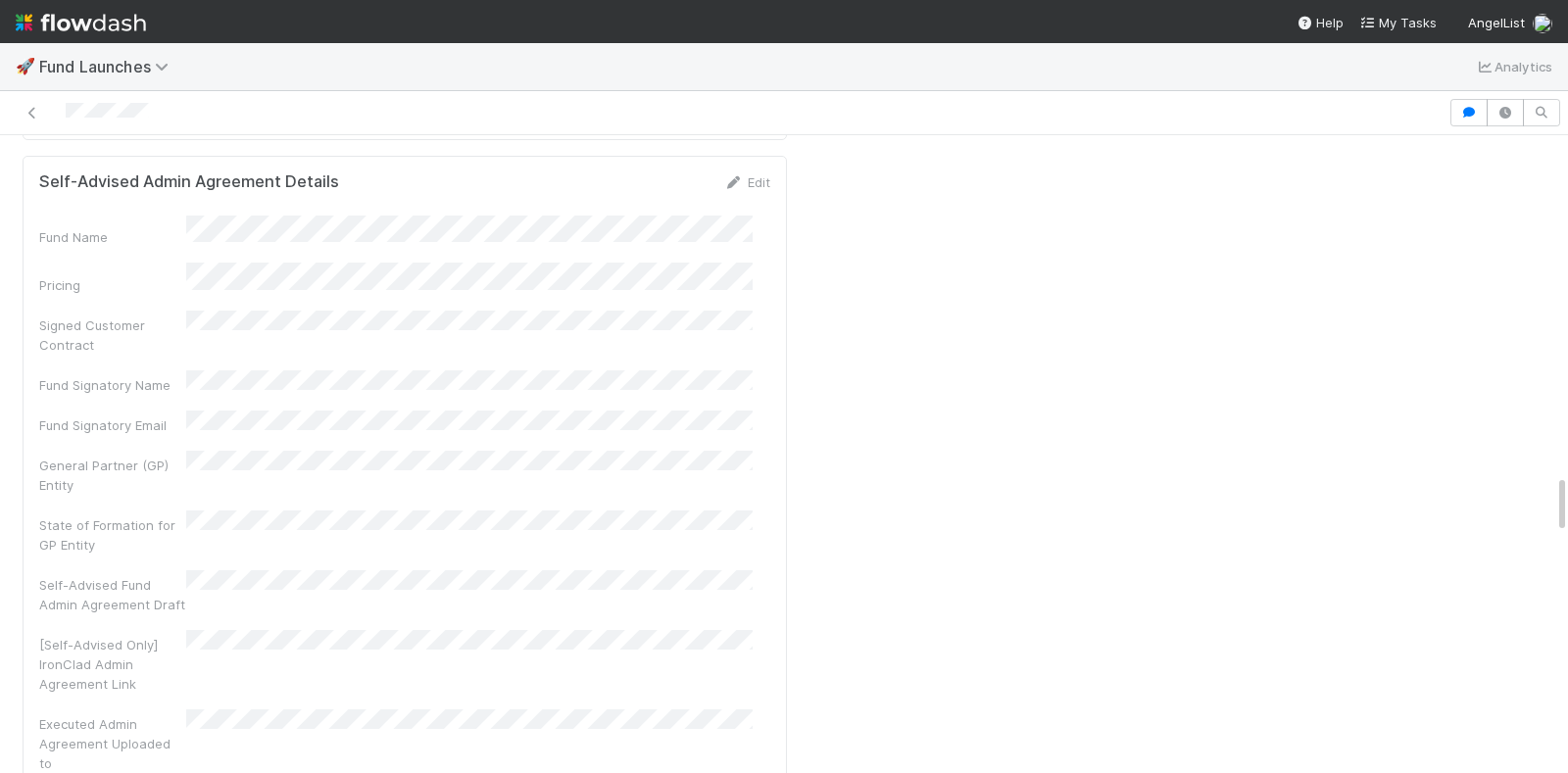
scroll to position [3262, 0]
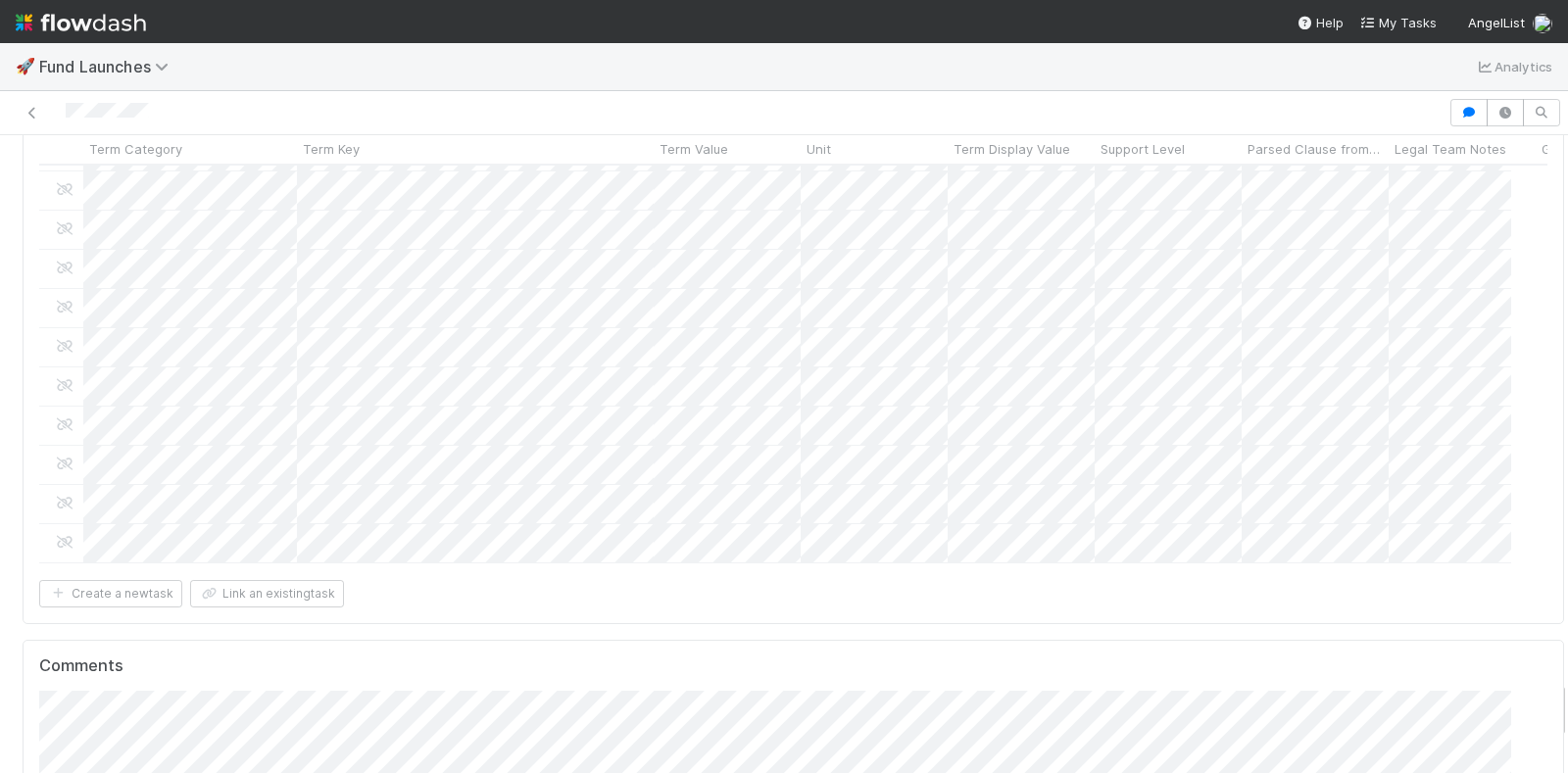
scroll to position [5823, 0]
click at [296, 313] on span "[PERSON_NAME]" at bounding box center [286, 315] width 99 height 16
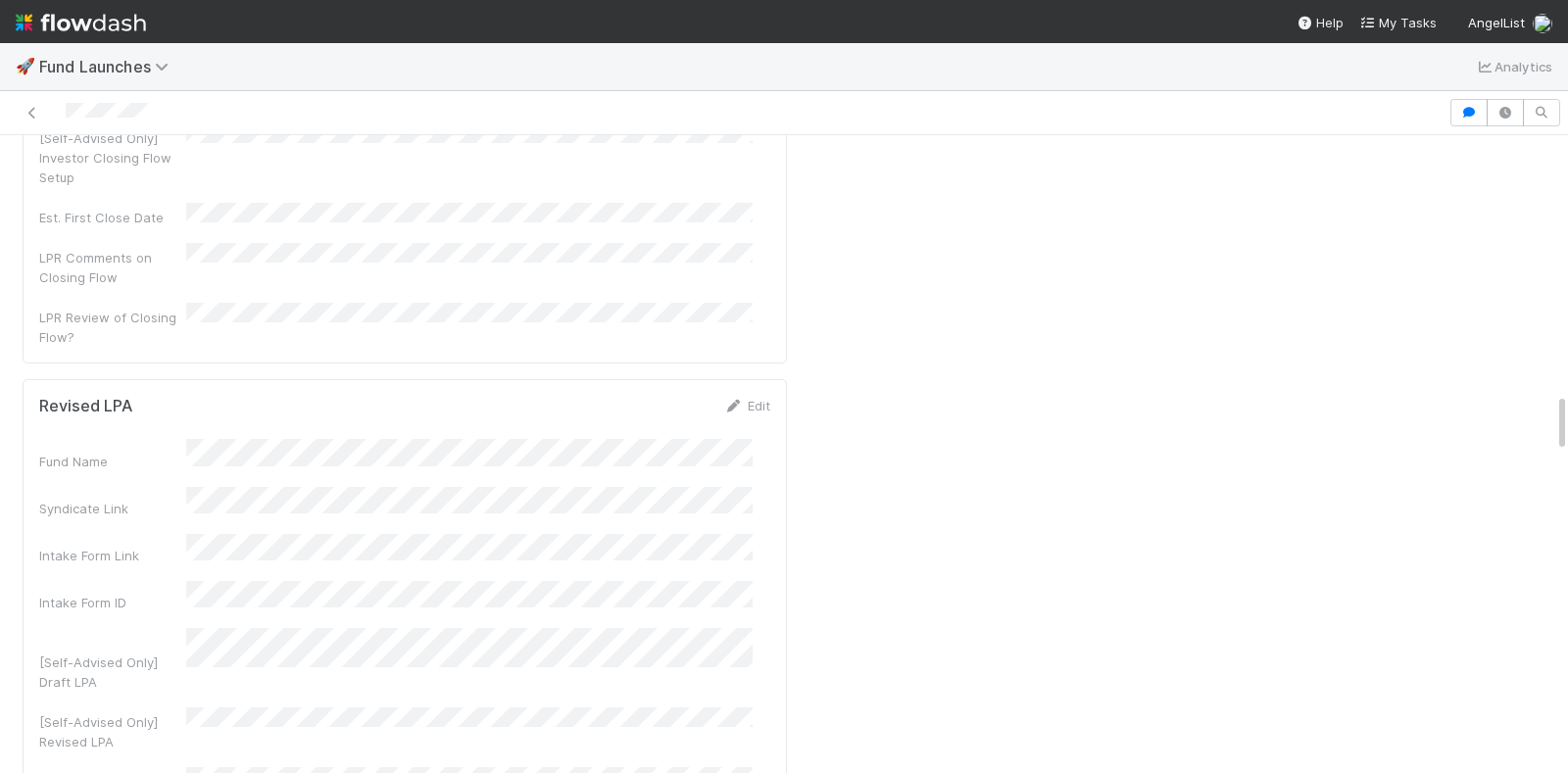
scroll to position [2270, 0]
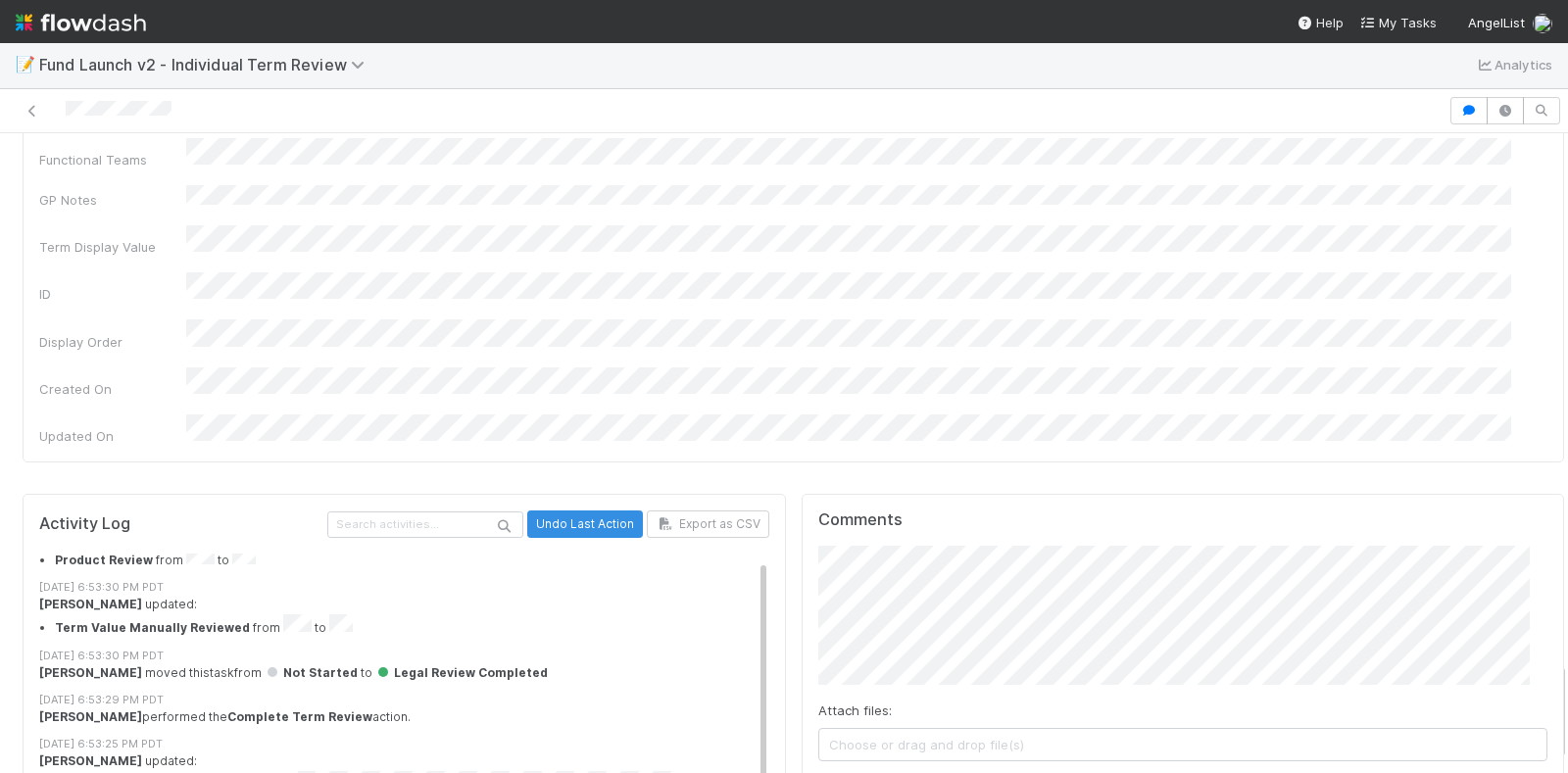
scroll to position [79, 0]
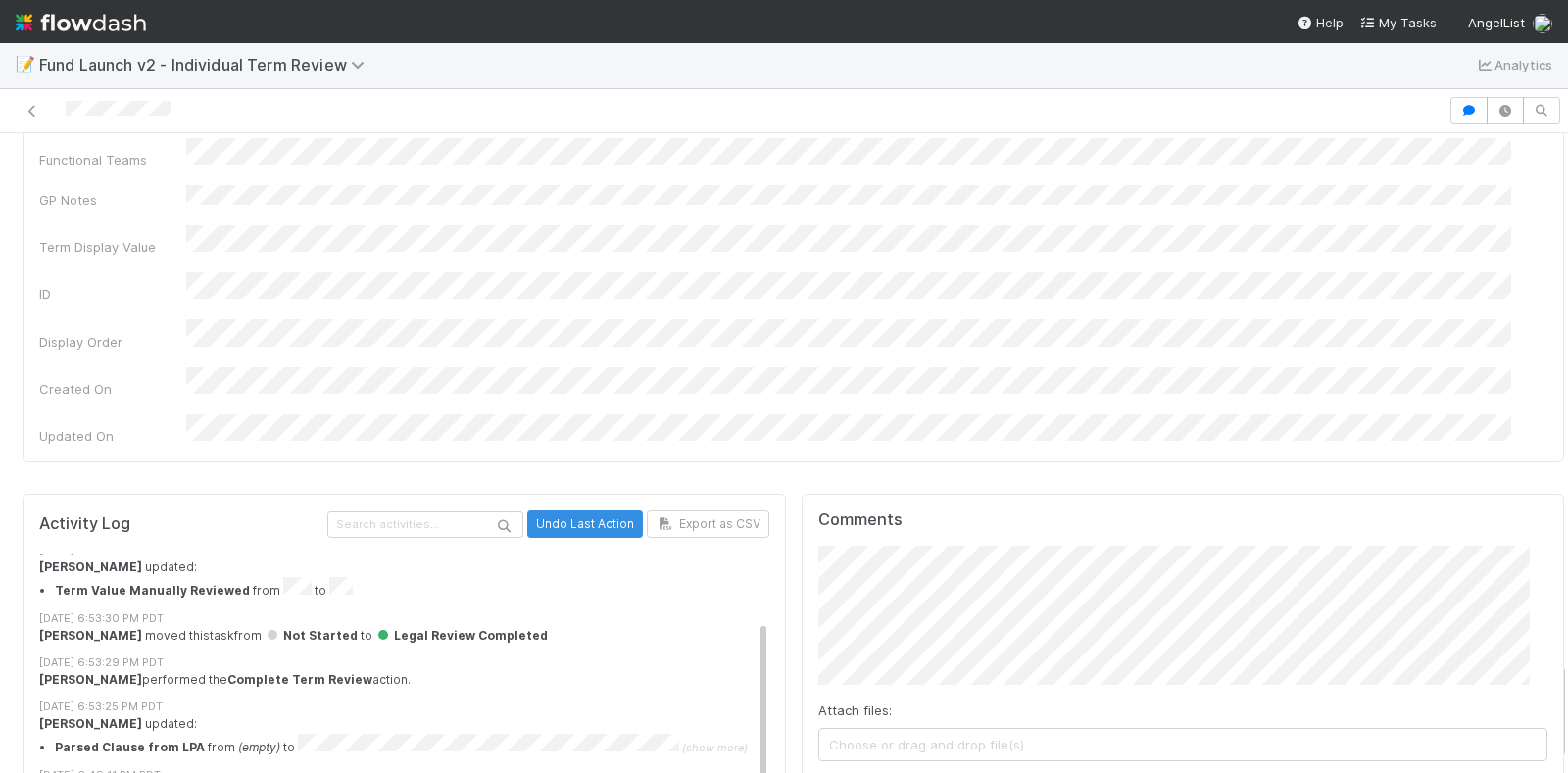
click at [886, 579] on span "[PERSON_NAME]" at bounding box center [914, 578] width 99 height 16
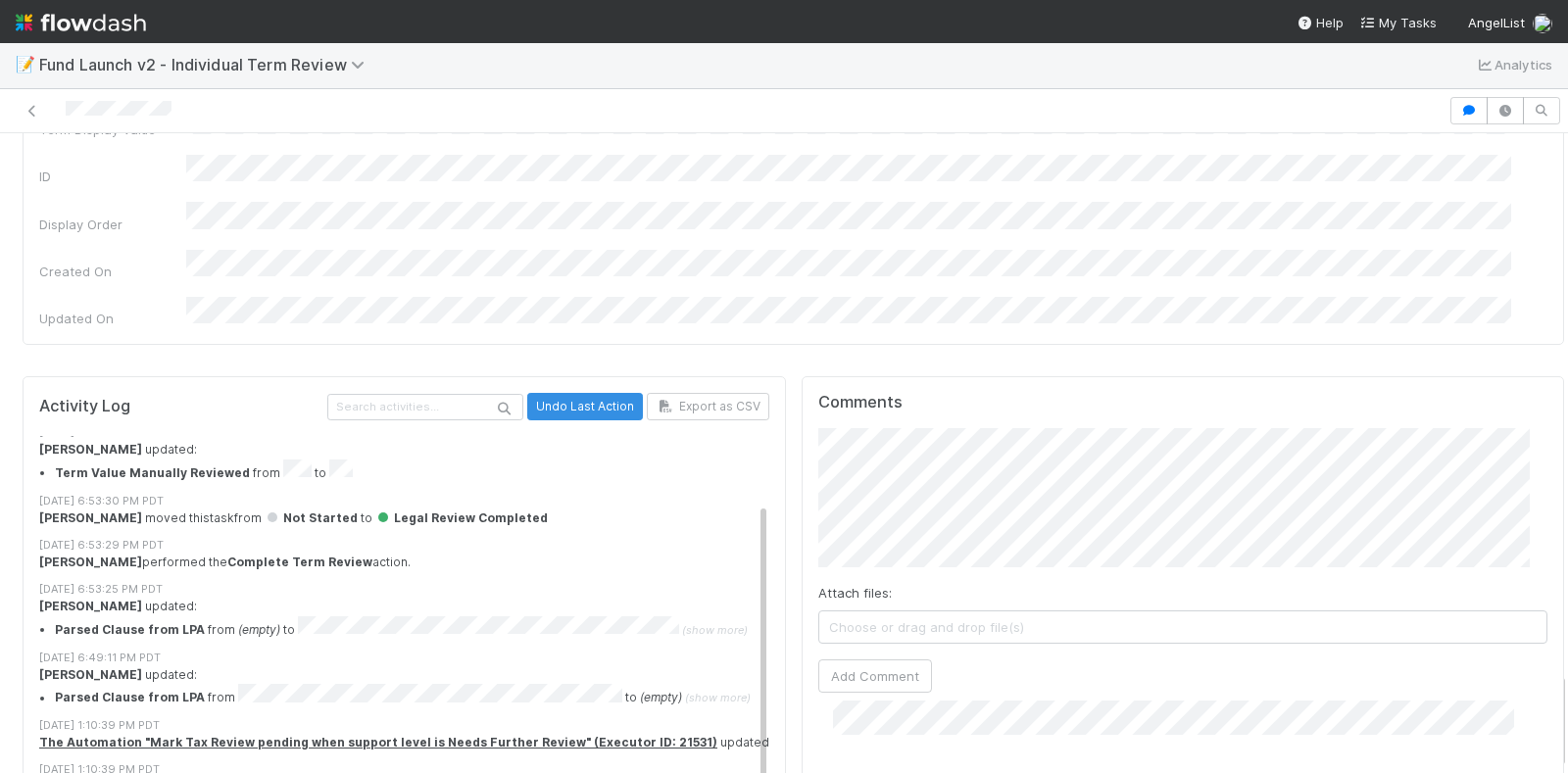
scroll to position [3551, 0]
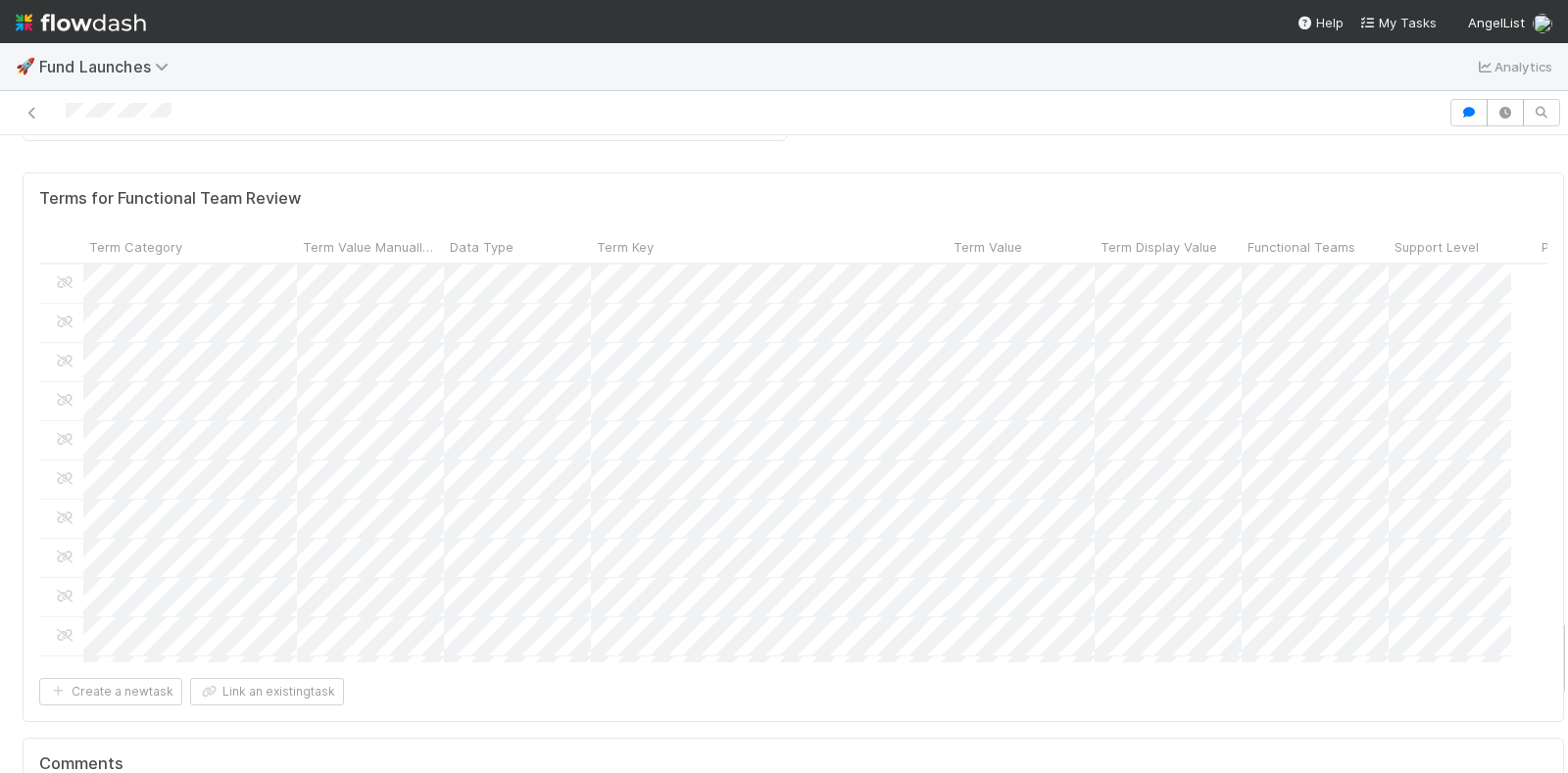
scroll to position [3858, 0]
click at [117, 524] on span "Nora Hafez" at bounding box center [139, 521] width 99 height 16
click at [534, 516] on span "Don Walker" at bounding box center [555, 521] width 99 height 16
click at [890, 555] on button "Don Walker" at bounding box center [890, 549] width 148 height 28
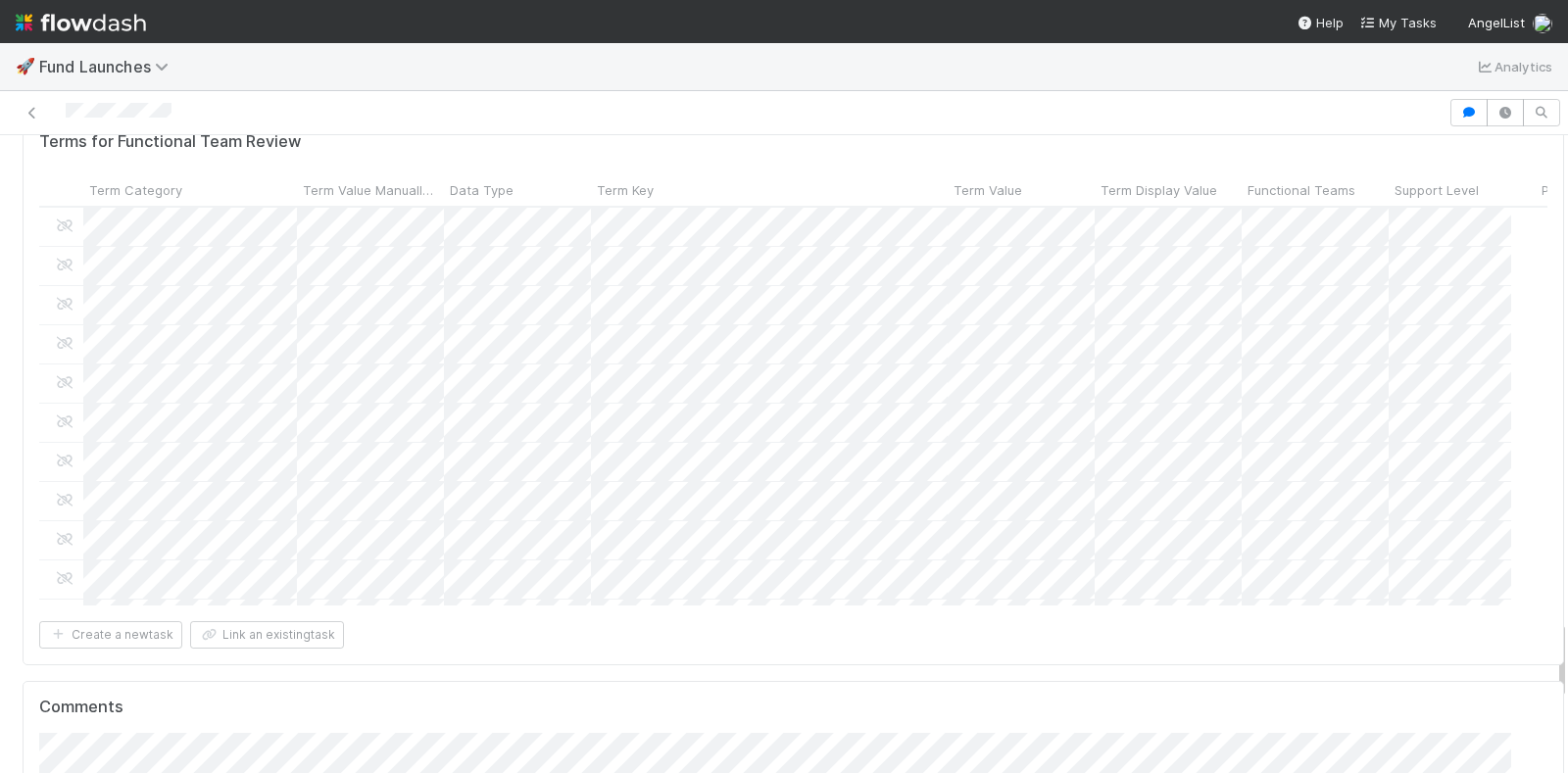
scroll to position [3981, 0]
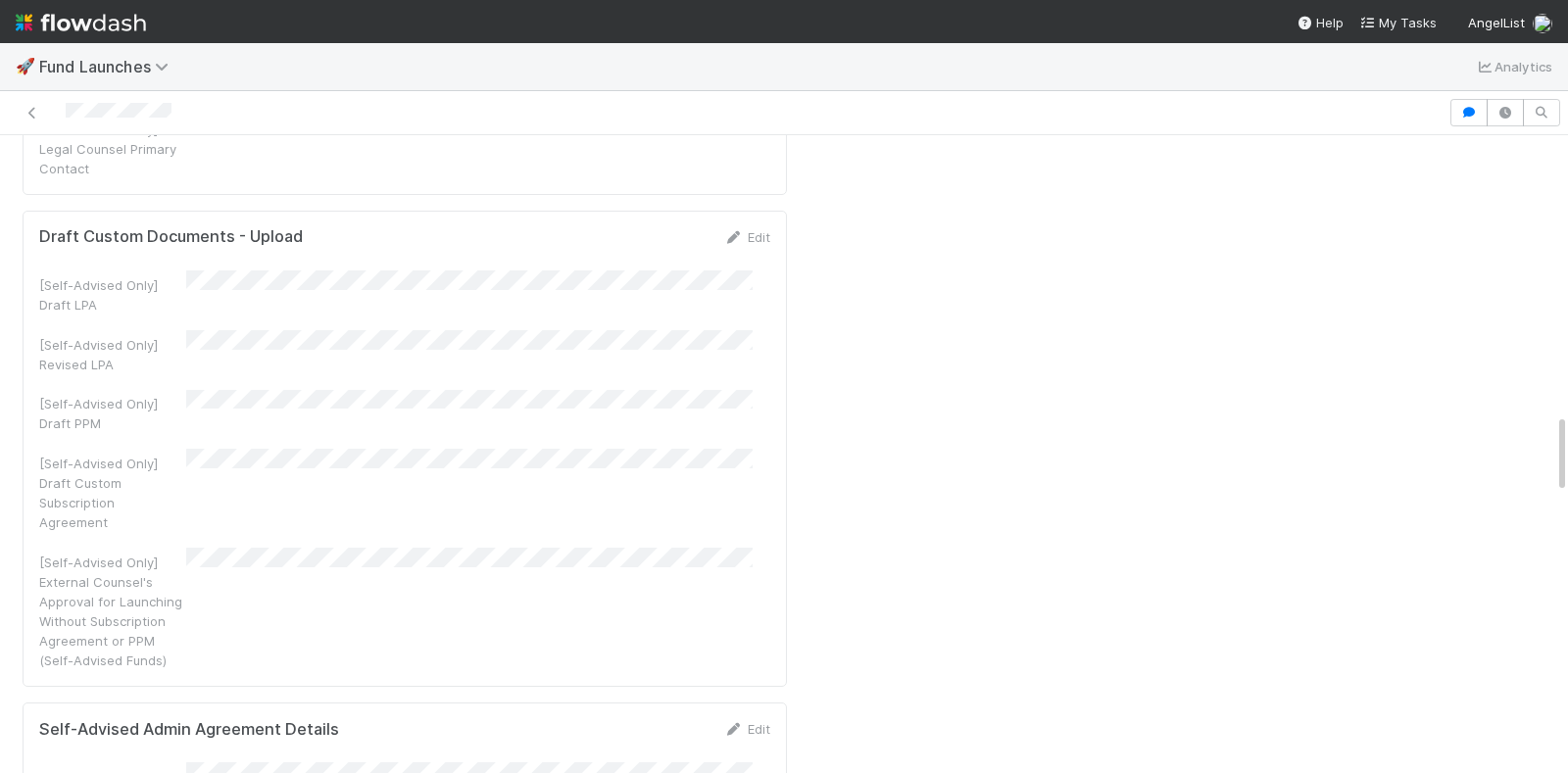
scroll to position [1530, 0]
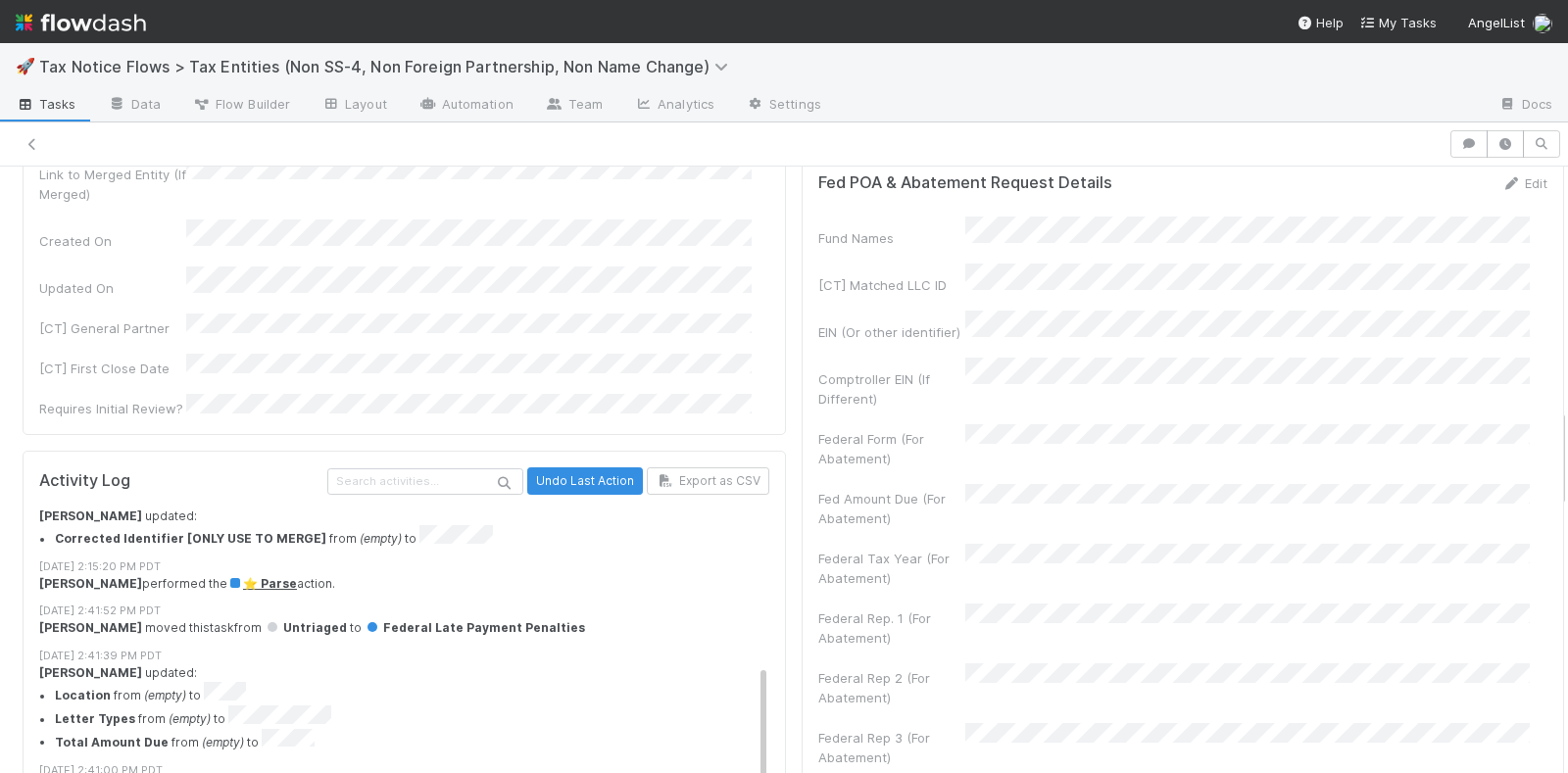
scroll to position [428, 0]
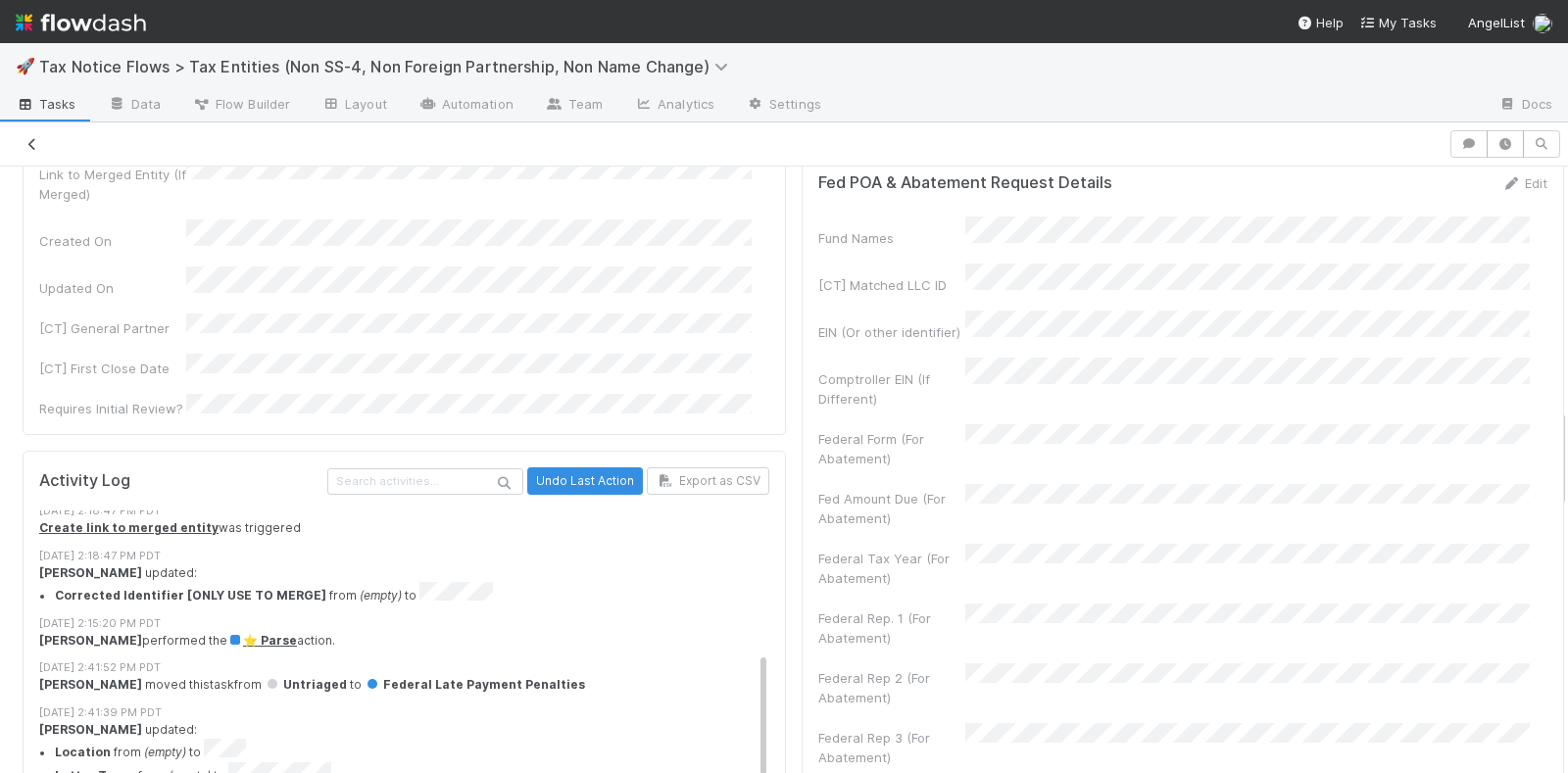
click at [30, 143] on icon at bounding box center [33, 144] width 20 height 13
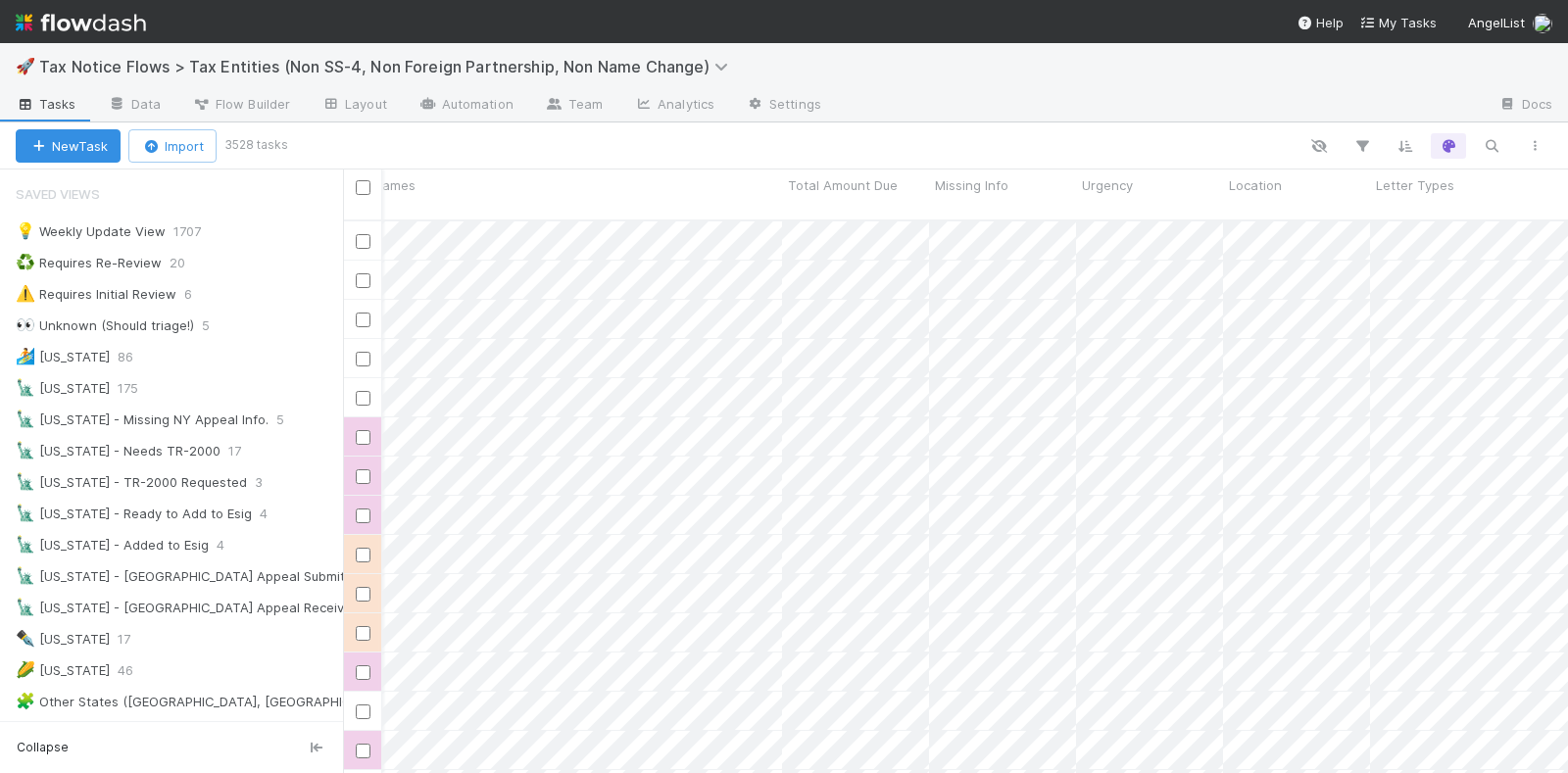
scroll to position [0, 903]
click at [151, 289] on div "⚠️ Requires Initial Review" at bounding box center [96, 294] width 161 height 25
